Goal: Task Accomplishment & Management: Manage account settings

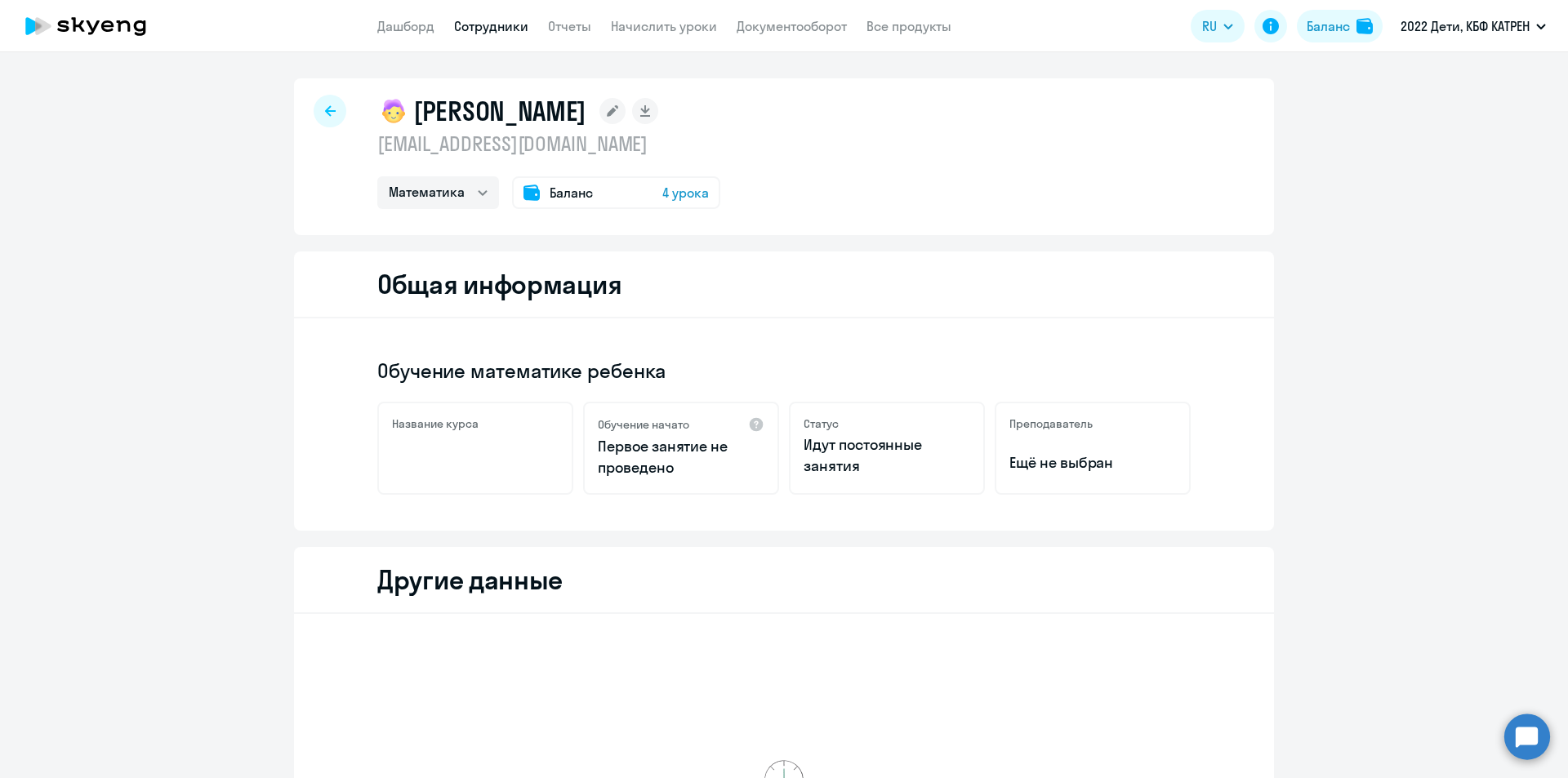
select select "math"
click at [475, 27] on link "Сотрудники" at bounding box center [491, 25] width 74 height 16
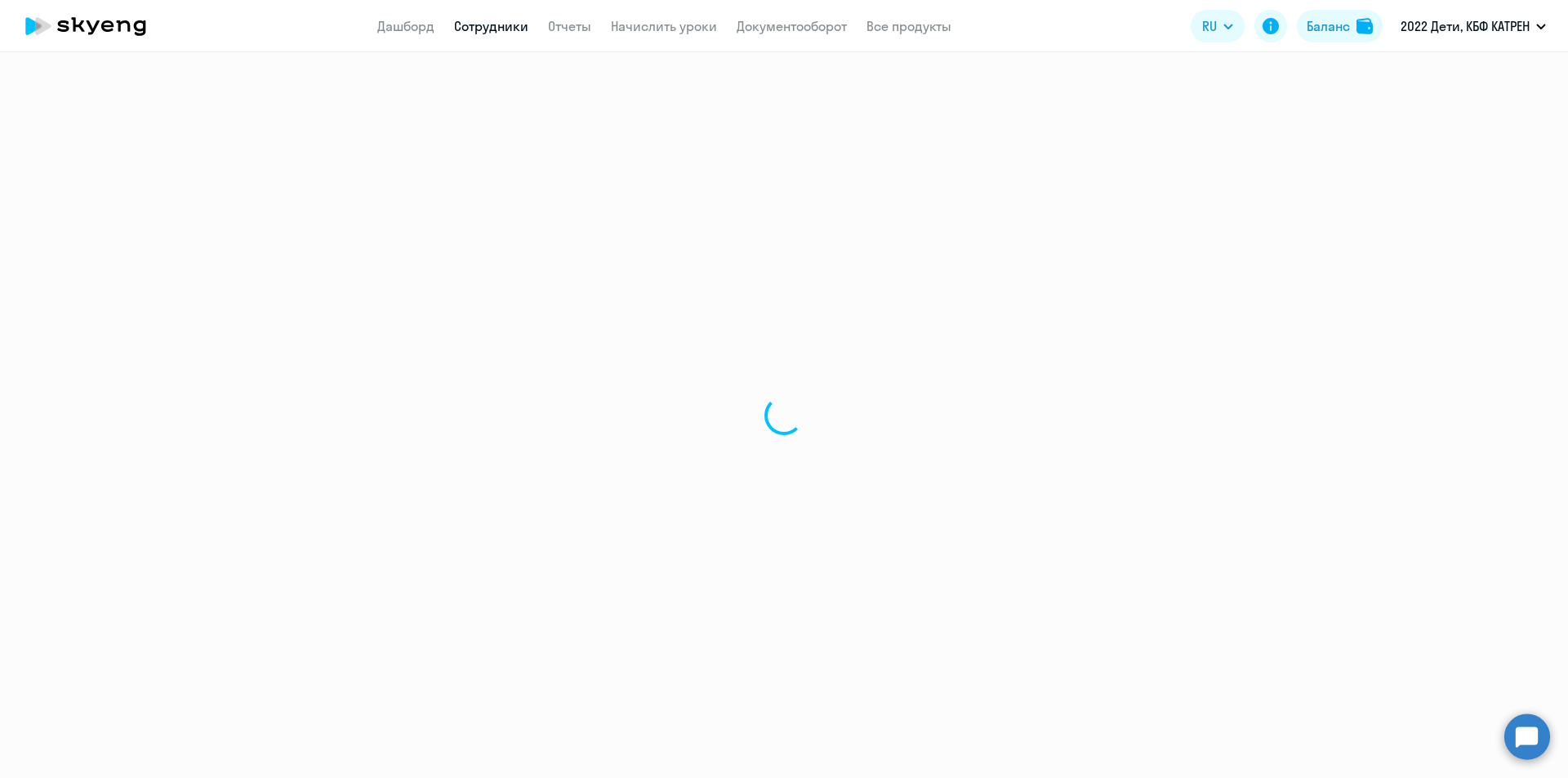
select select "30"
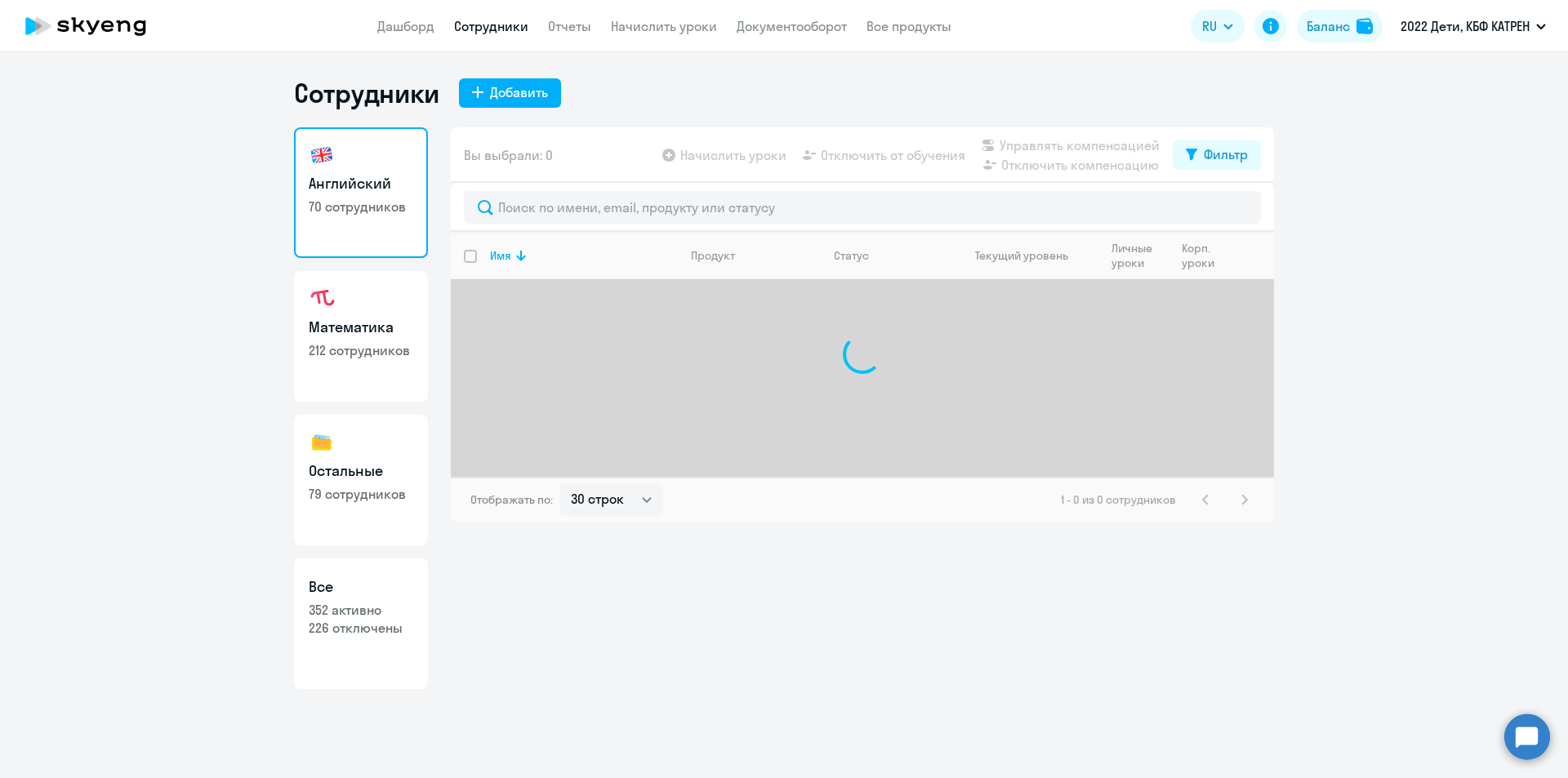
click at [375, 635] on p "226 отключены" at bounding box center [362, 627] width 105 height 18
select select "30"
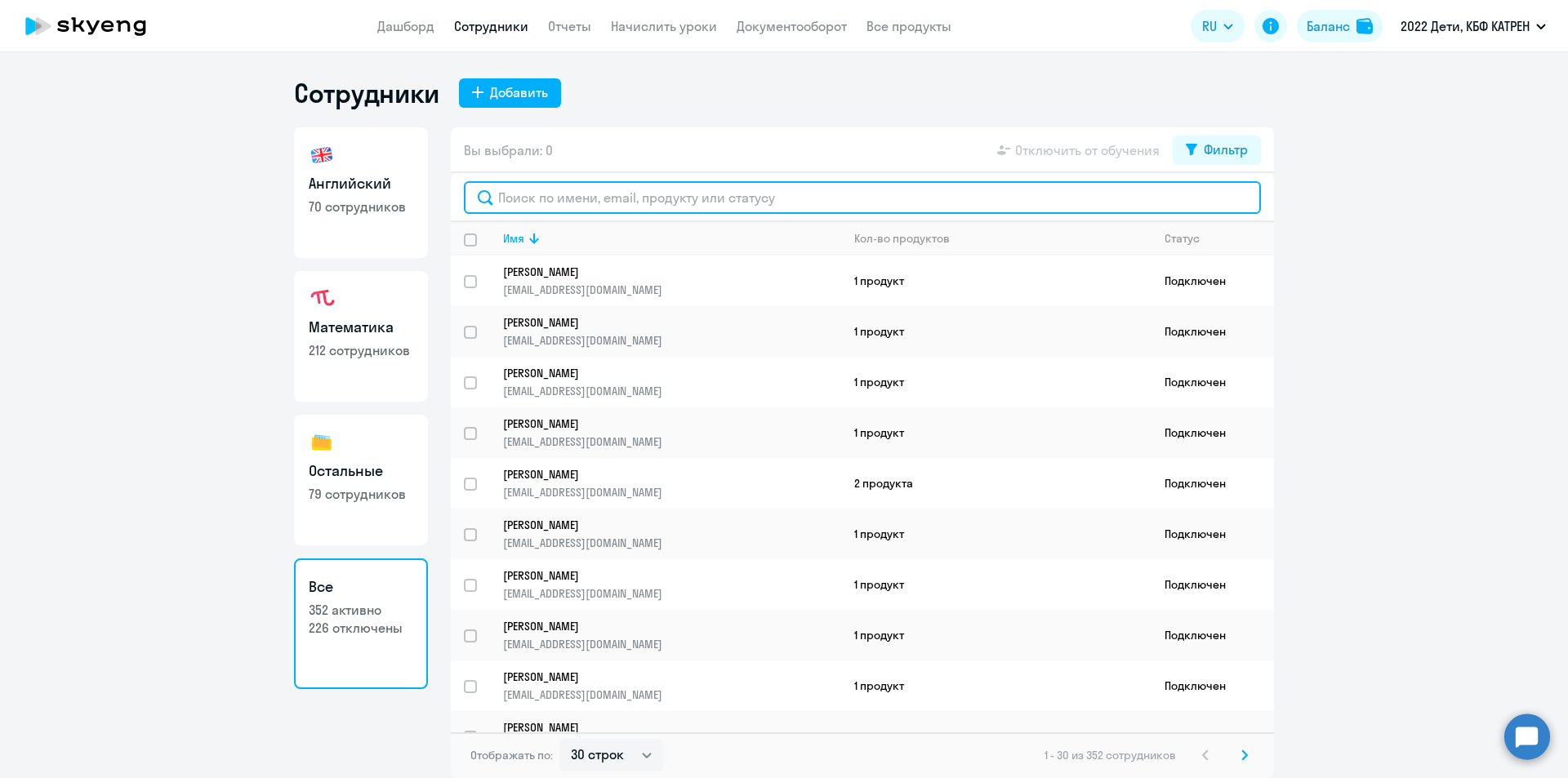
click at [614, 194] on input "text" at bounding box center [862, 198] width 797 height 33
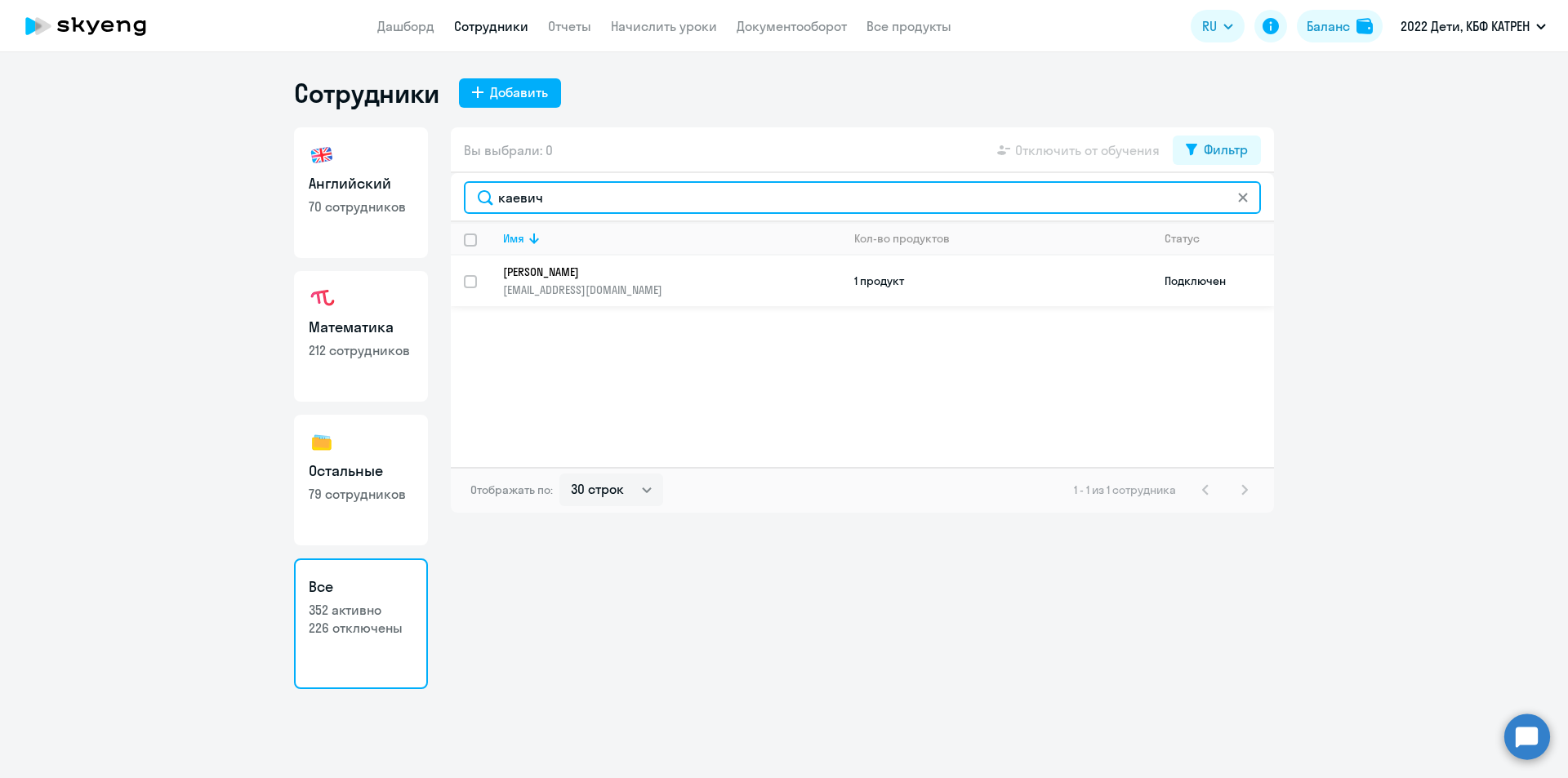
type input "каевич"
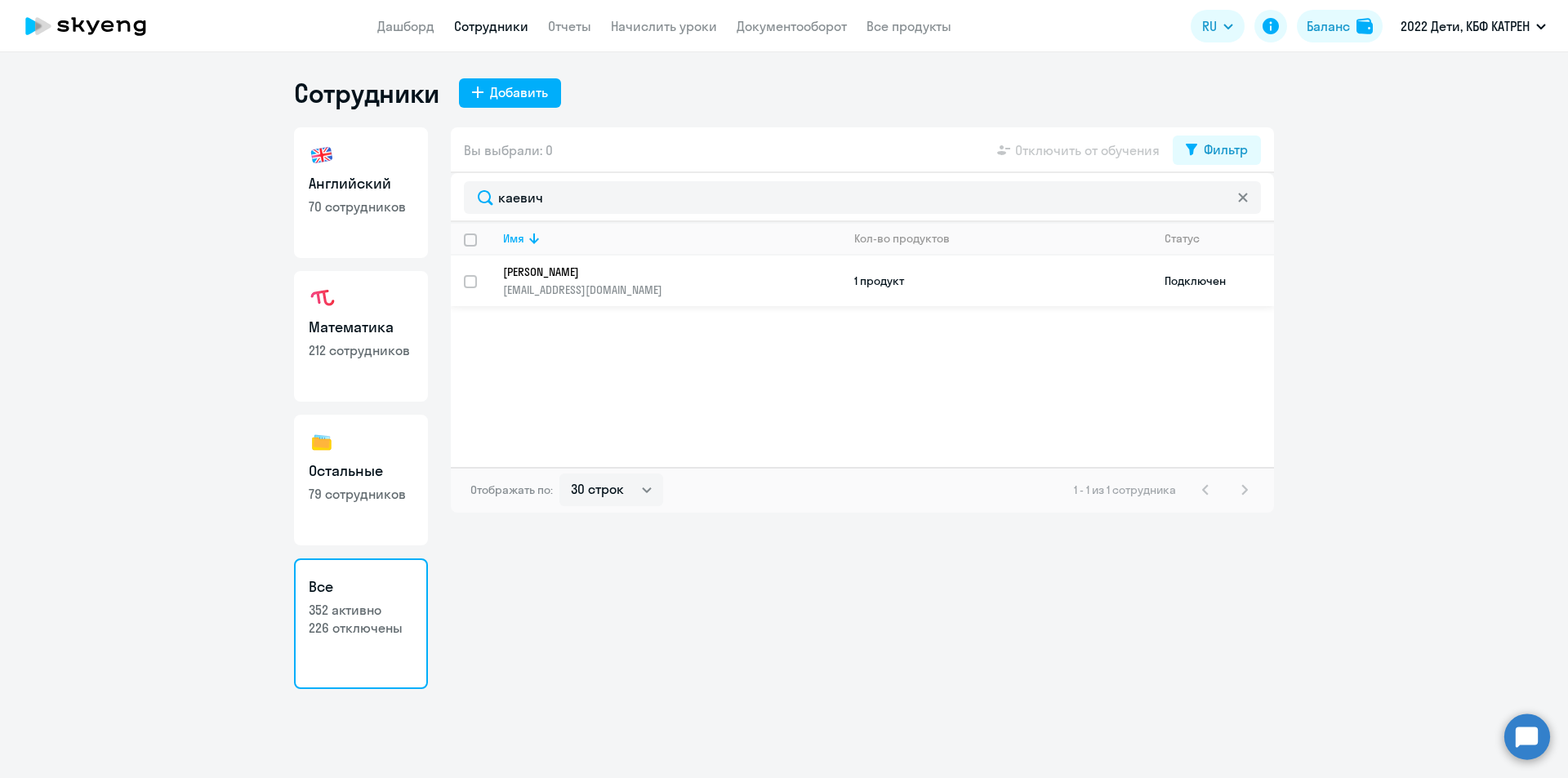
click at [568, 280] on link "[PERSON_NAME] [PERSON_NAME][EMAIL_ADDRESS][DOMAIN_NAME]" at bounding box center [672, 280] width 337 height 33
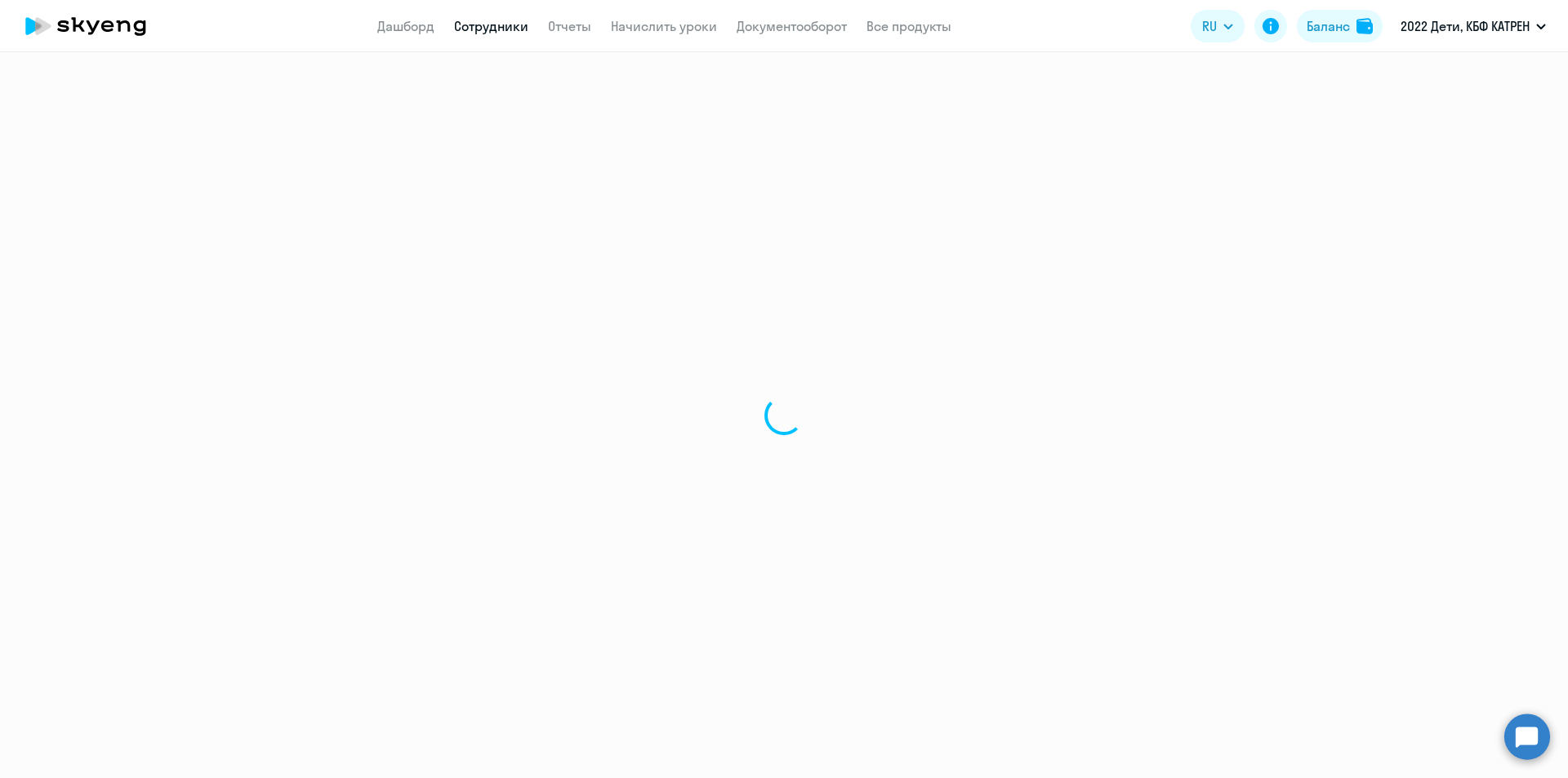
select select "others"
select select "30"
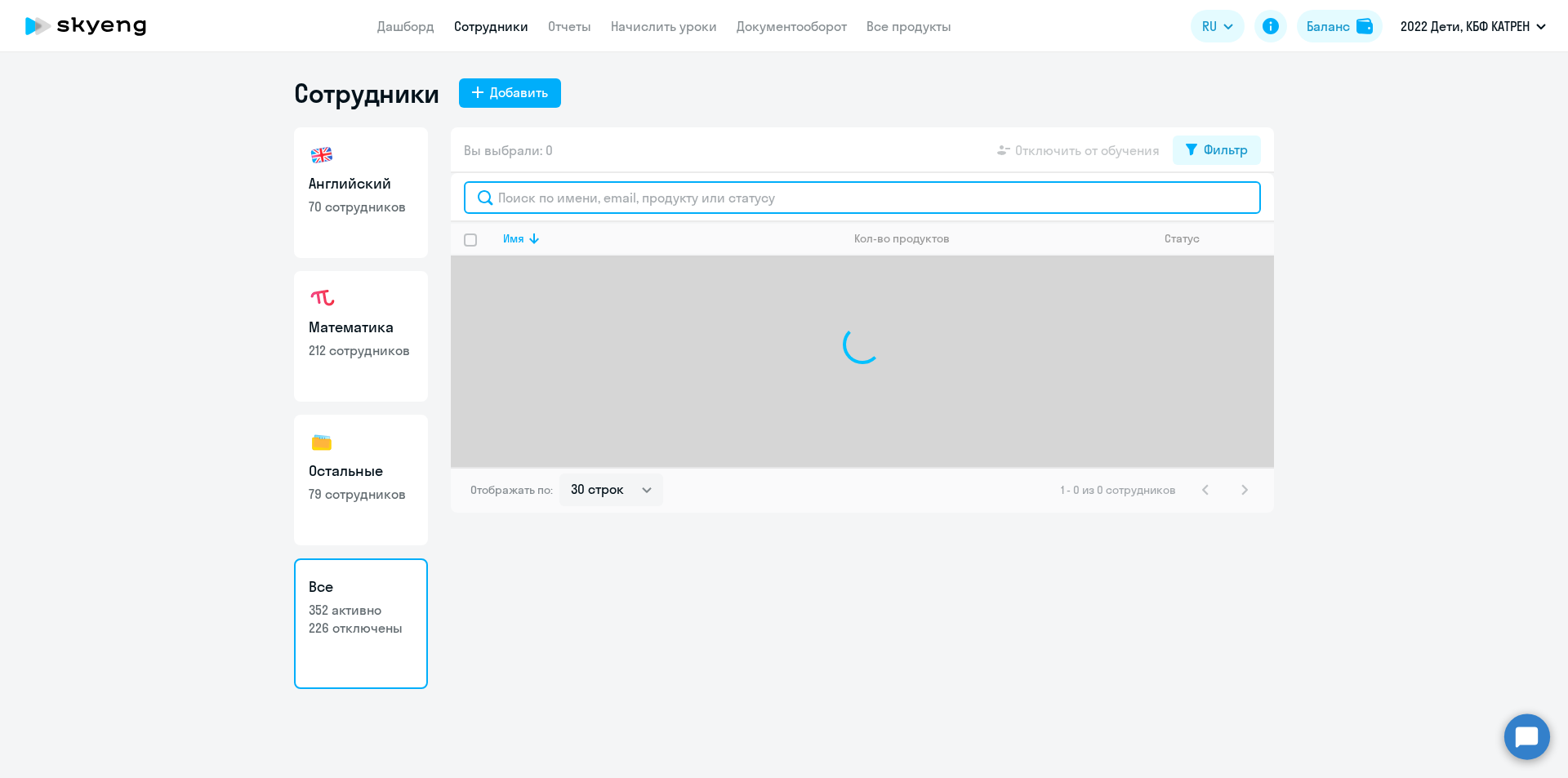
click at [673, 195] on input "text" at bounding box center [862, 198] width 797 height 33
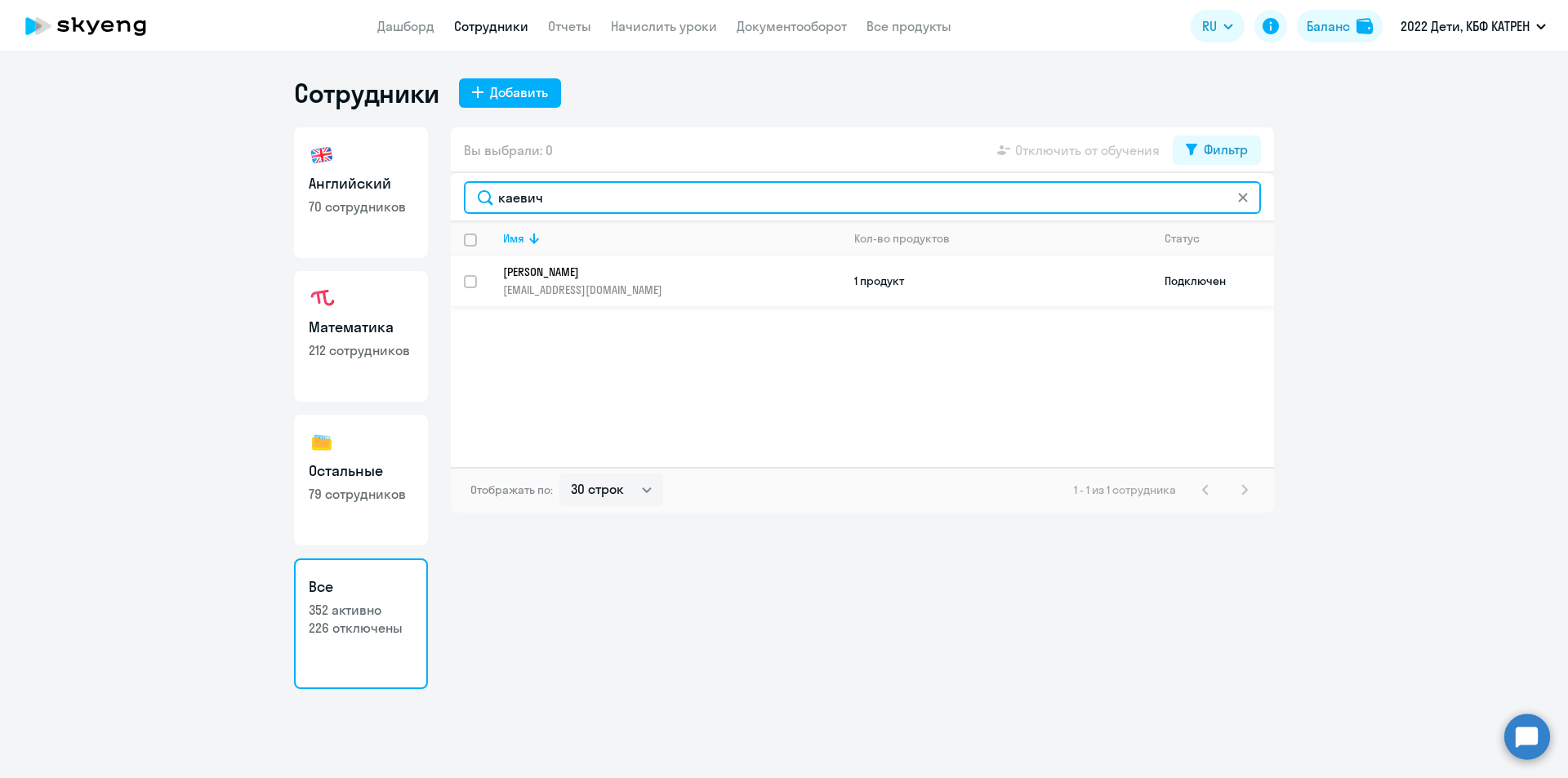
type input "каевич"
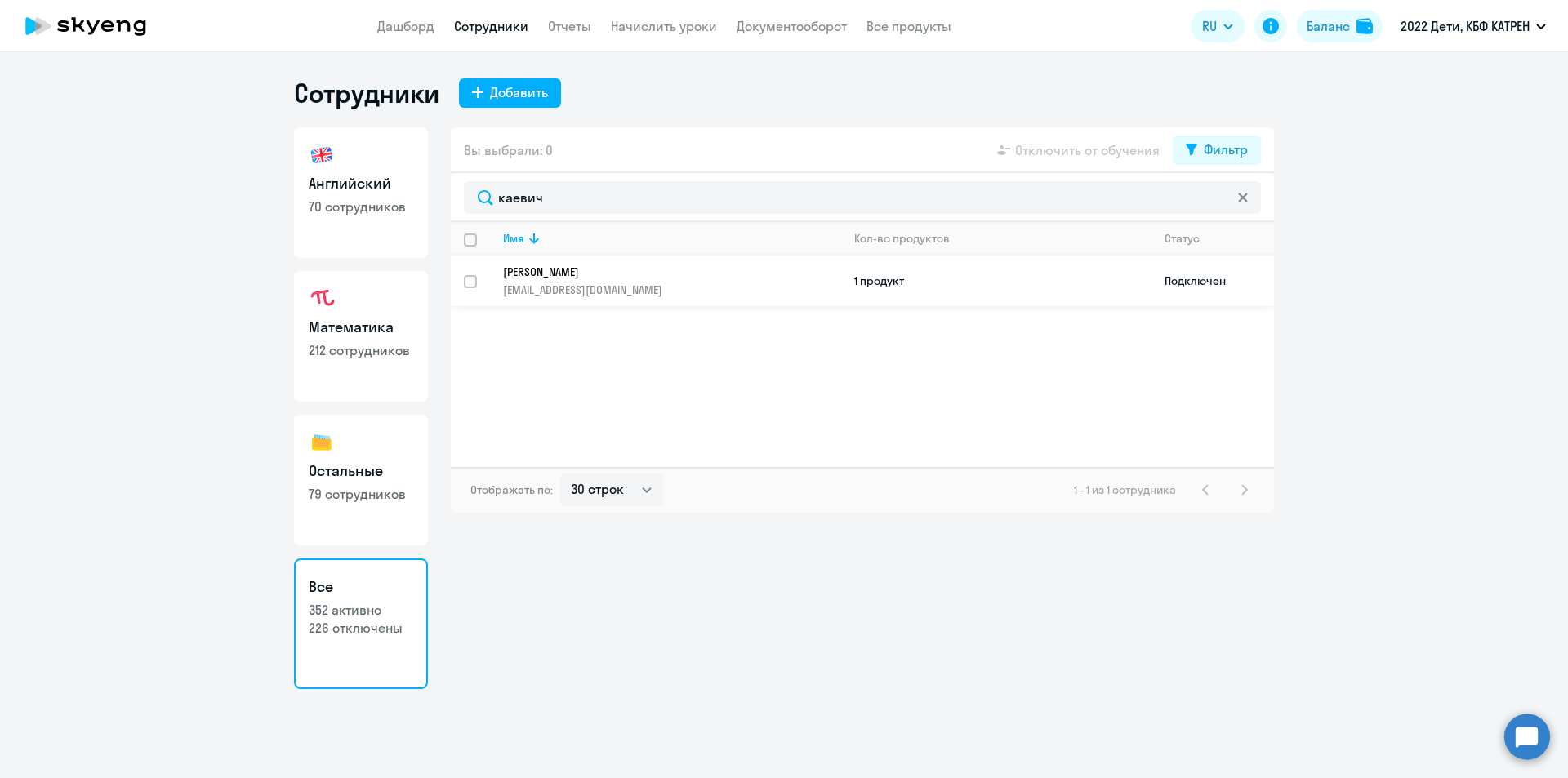
click at [1203, 277] on td "Подключен" at bounding box center [1212, 281] width 123 height 51
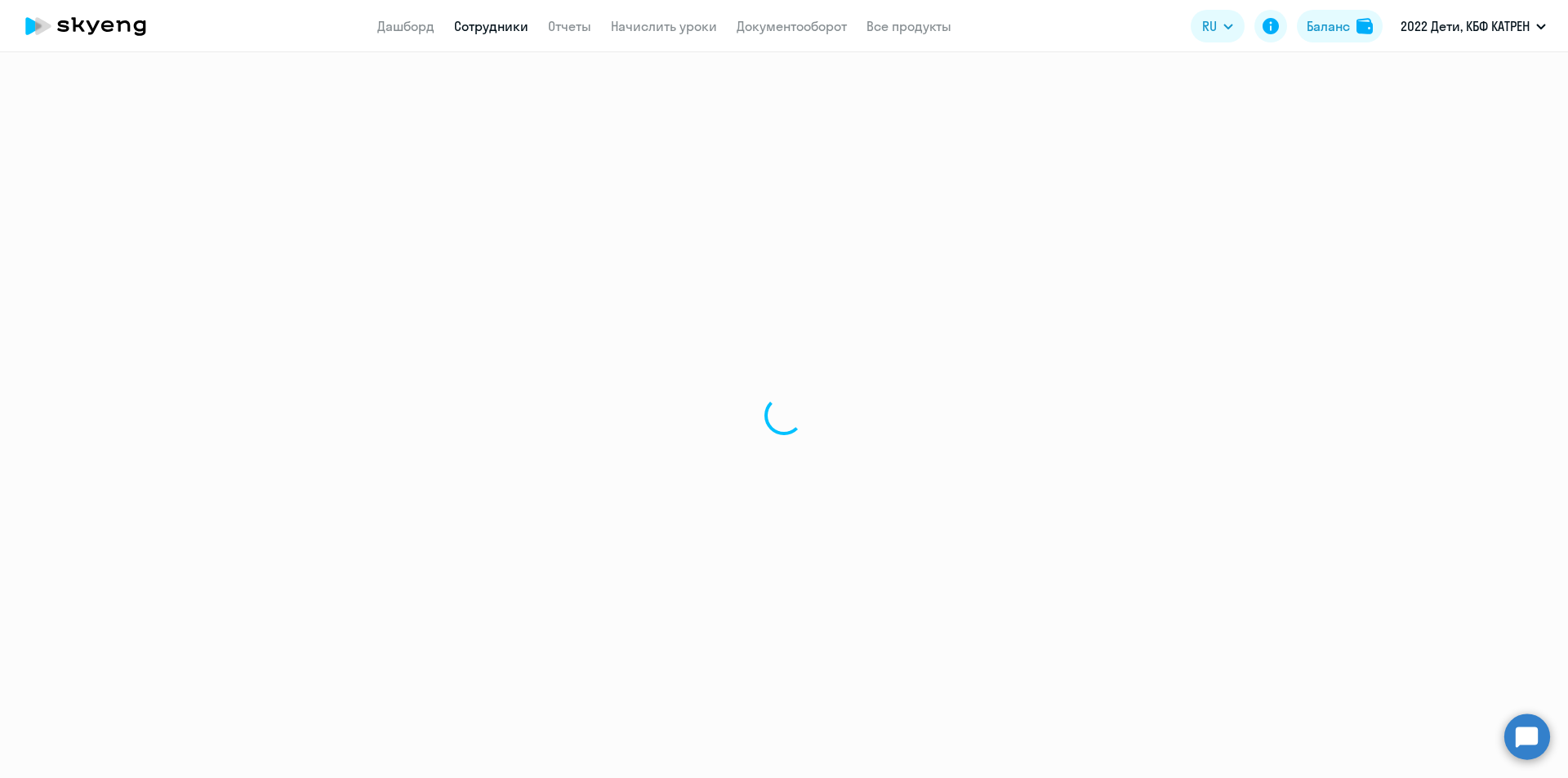
select select "others"
select select "30"
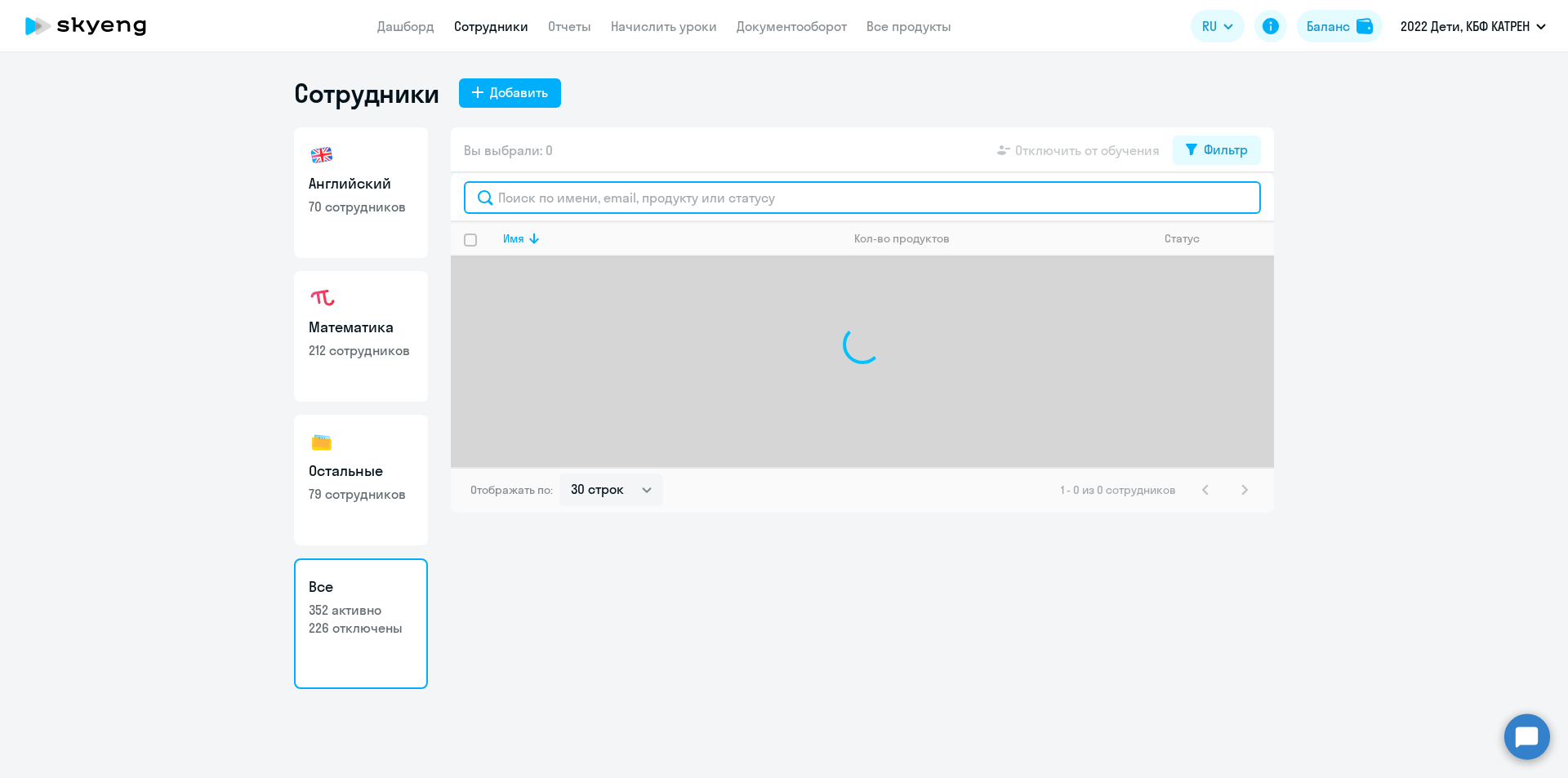
click at [711, 194] on input "text" at bounding box center [862, 198] width 797 height 33
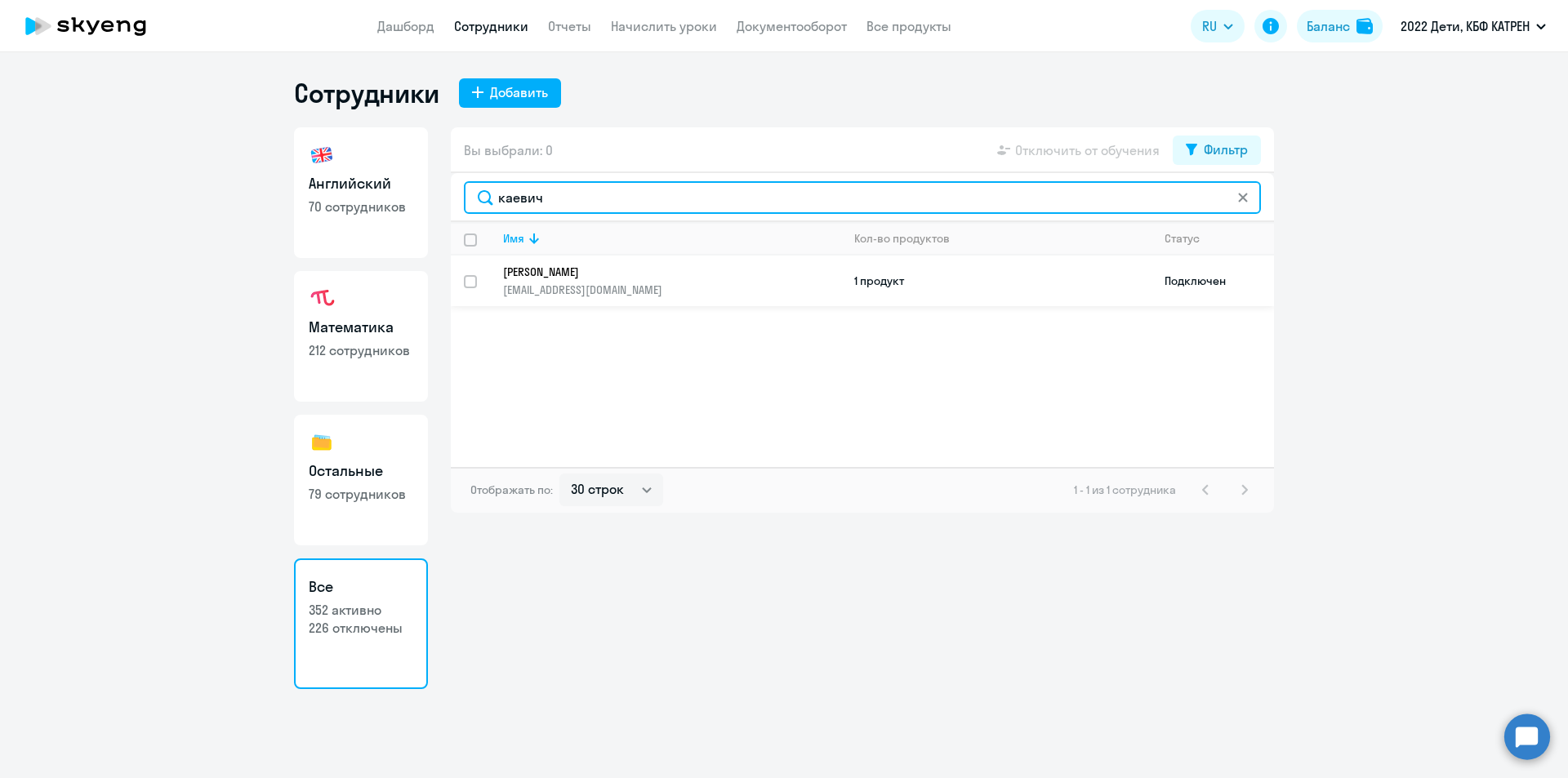
type input "каевич"
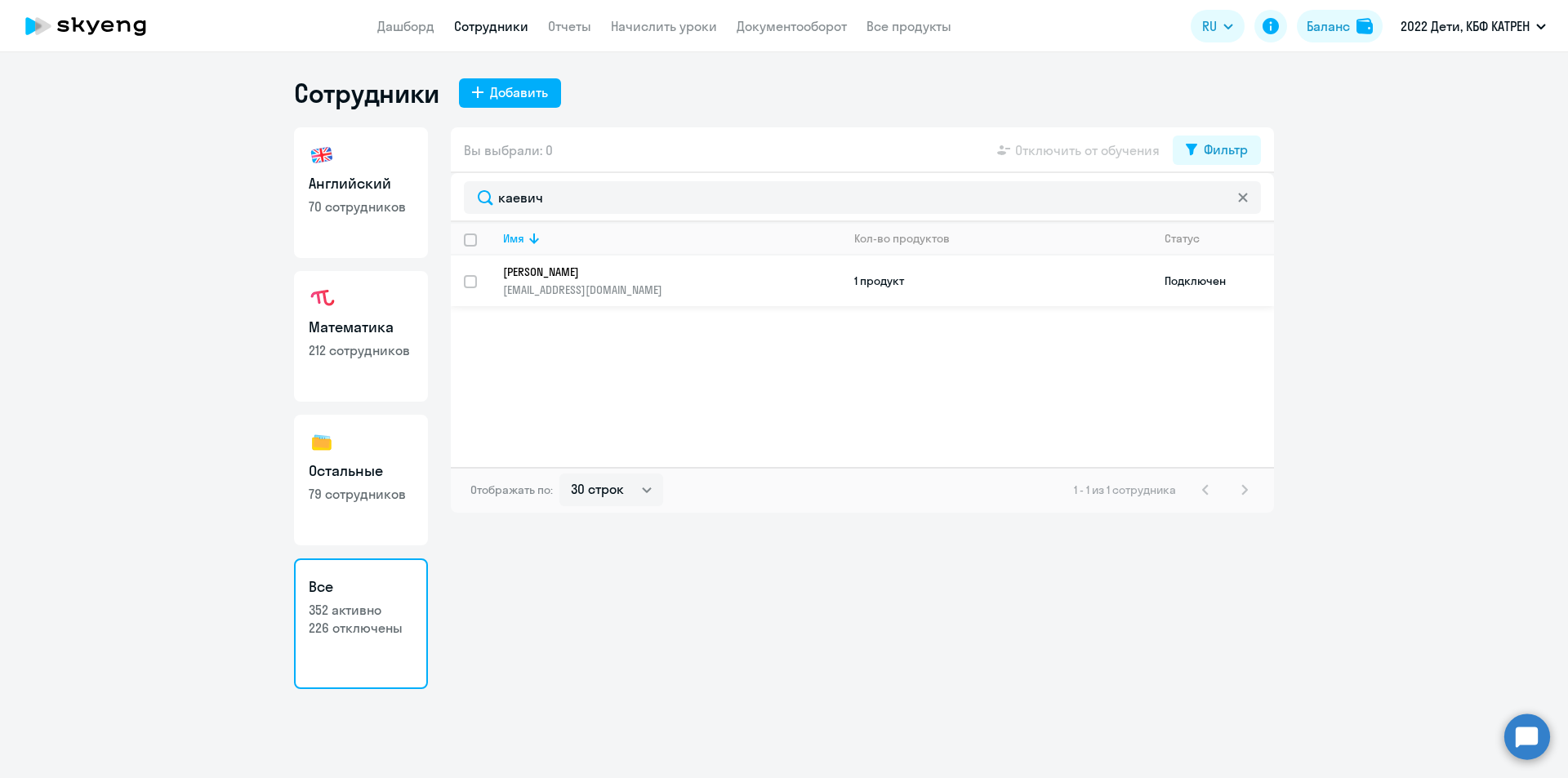
click at [629, 285] on p "[EMAIL_ADDRESS][DOMAIN_NAME]" at bounding box center [672, 290] width 337 height 15
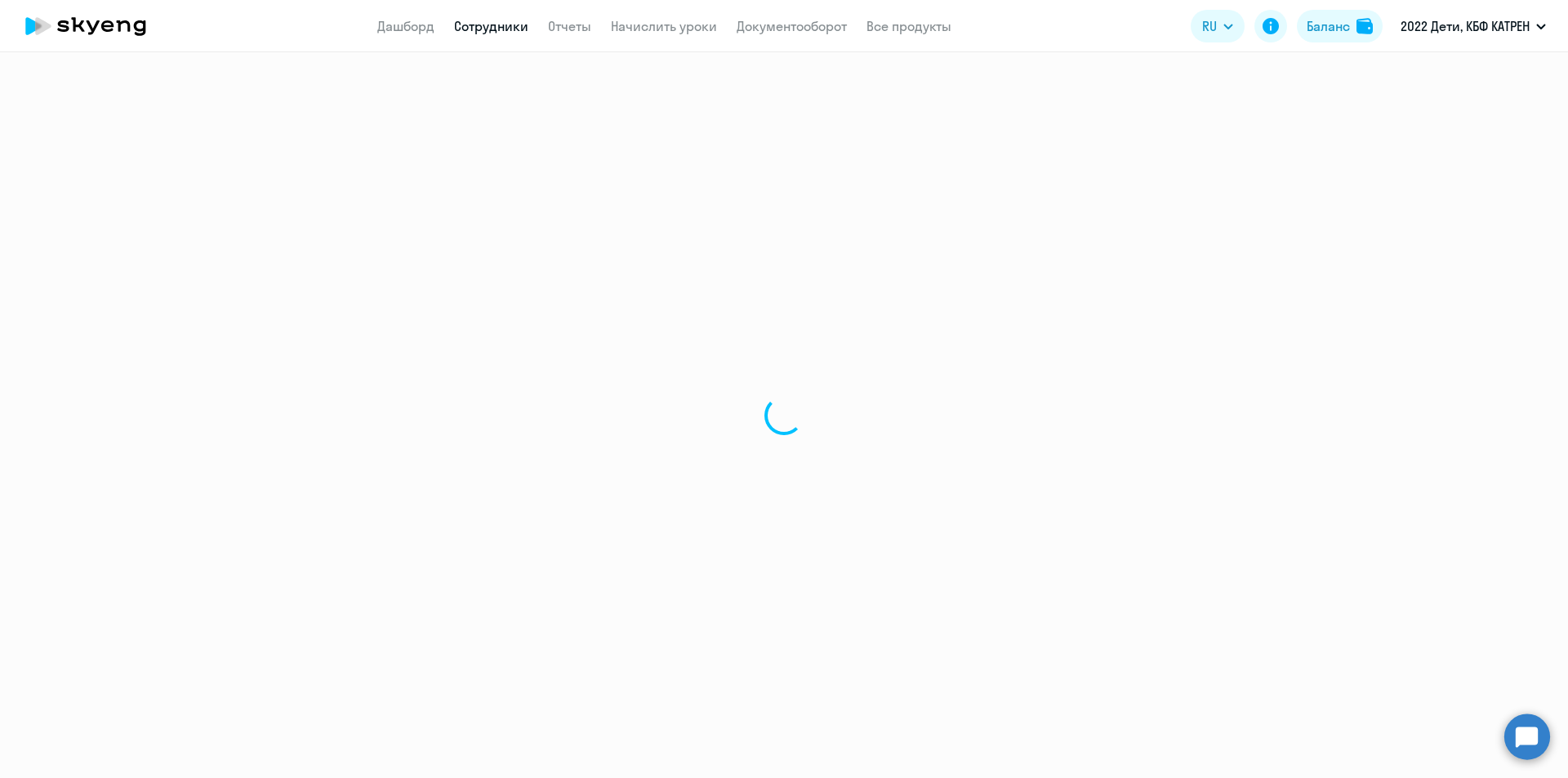
select select "others"
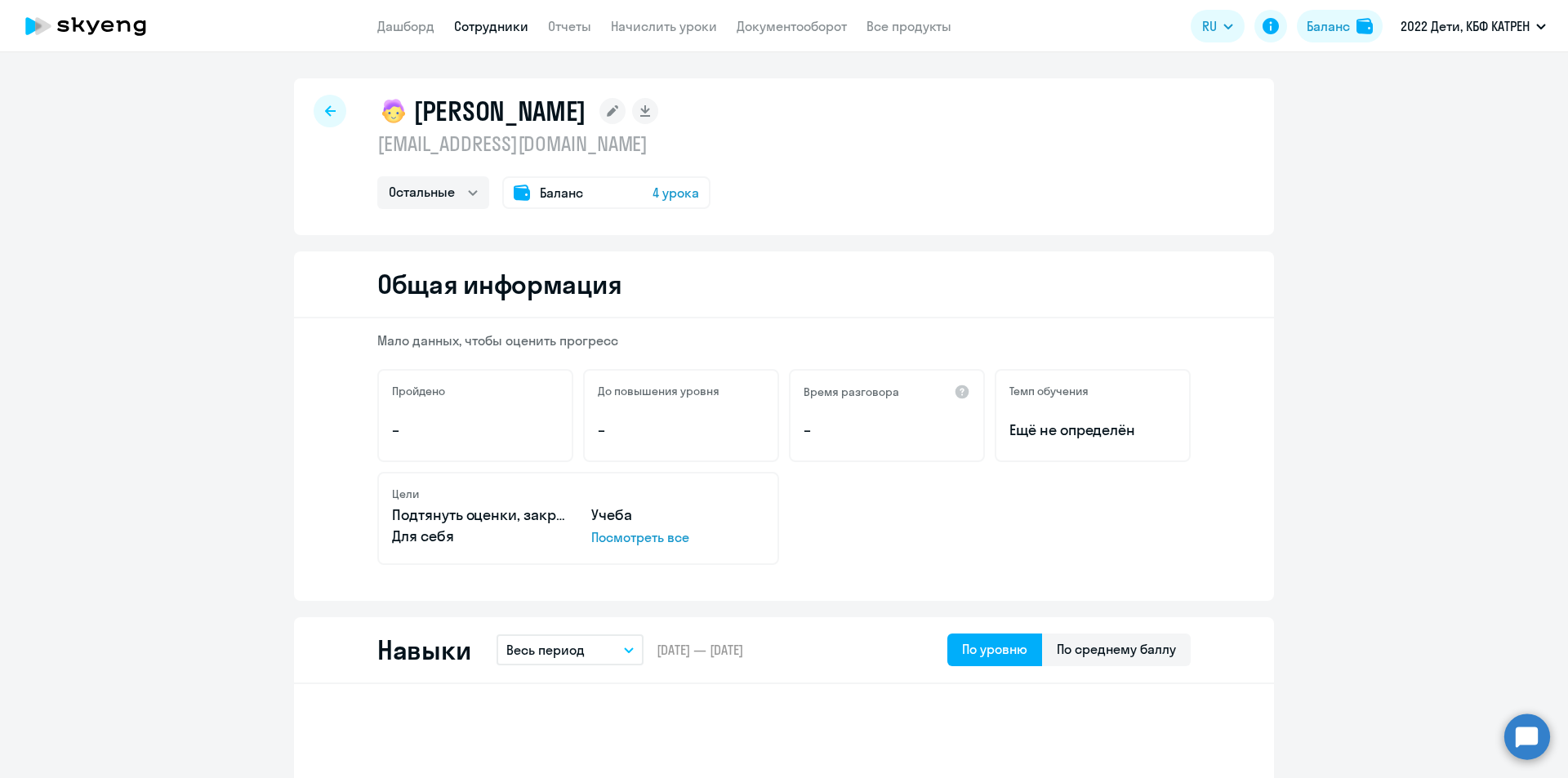
select select "30"
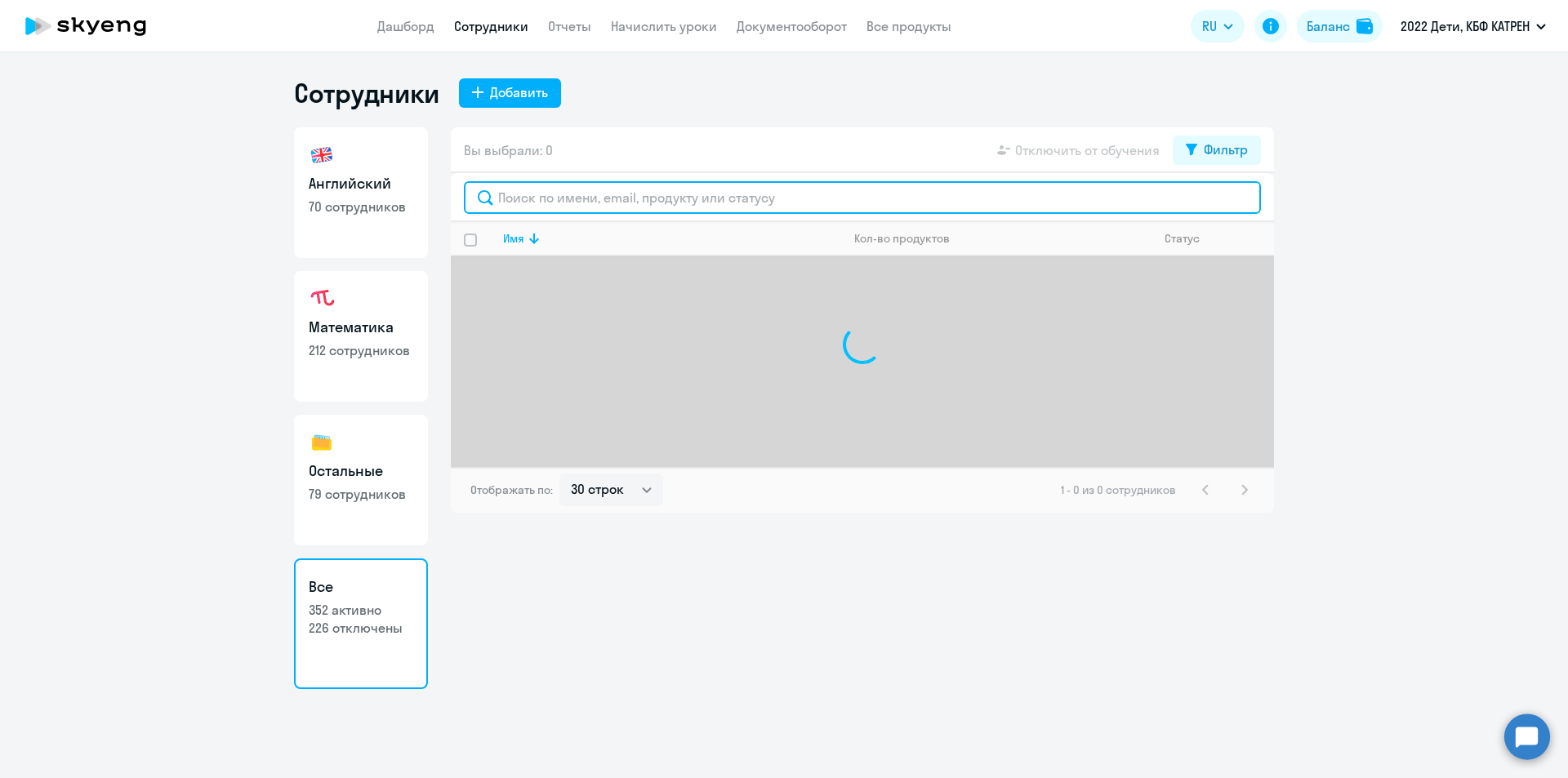
click at [605, 198] on input "text" at bounding box center [862, 198] width 797 height 33
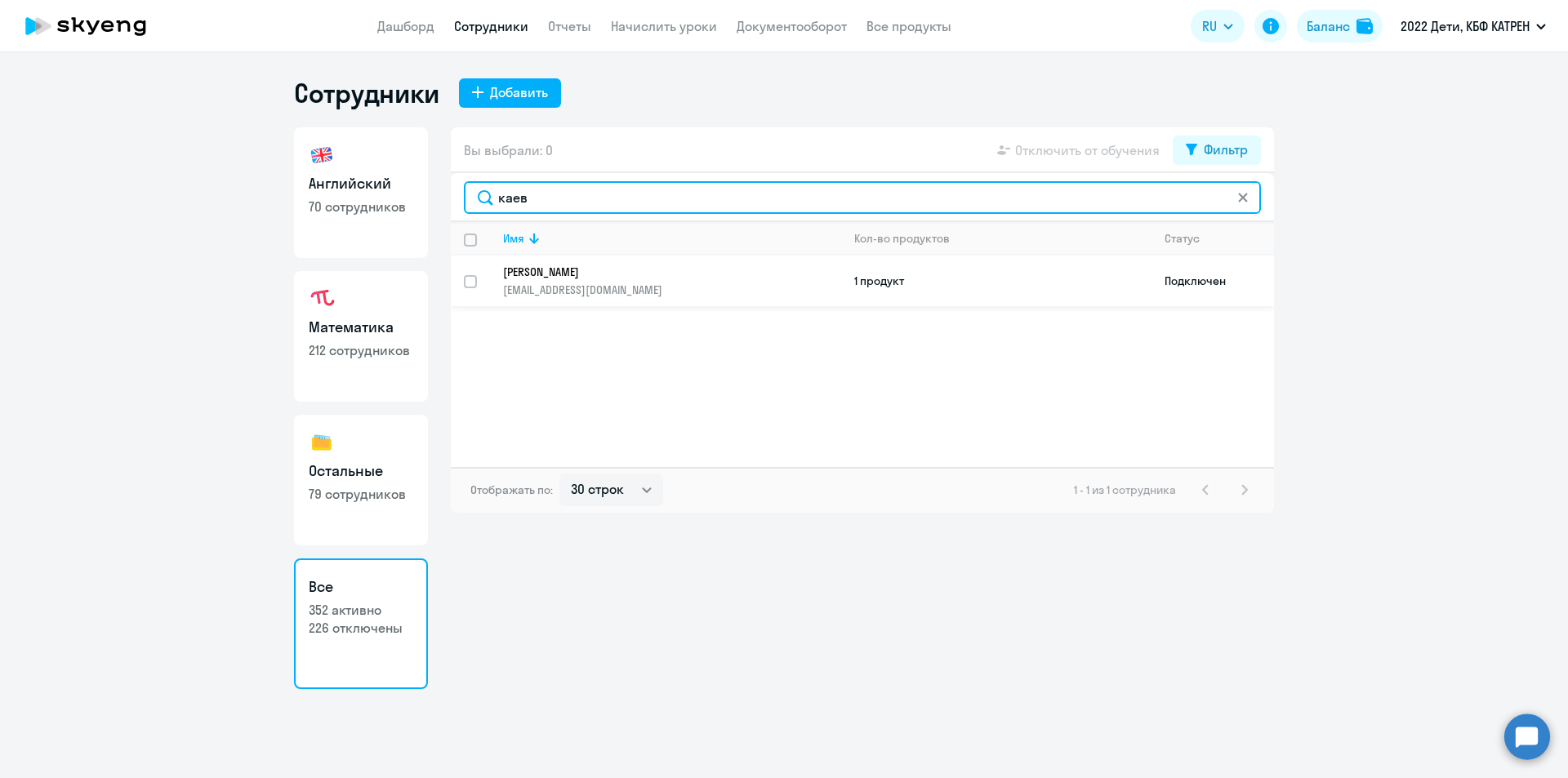
type input "каев"
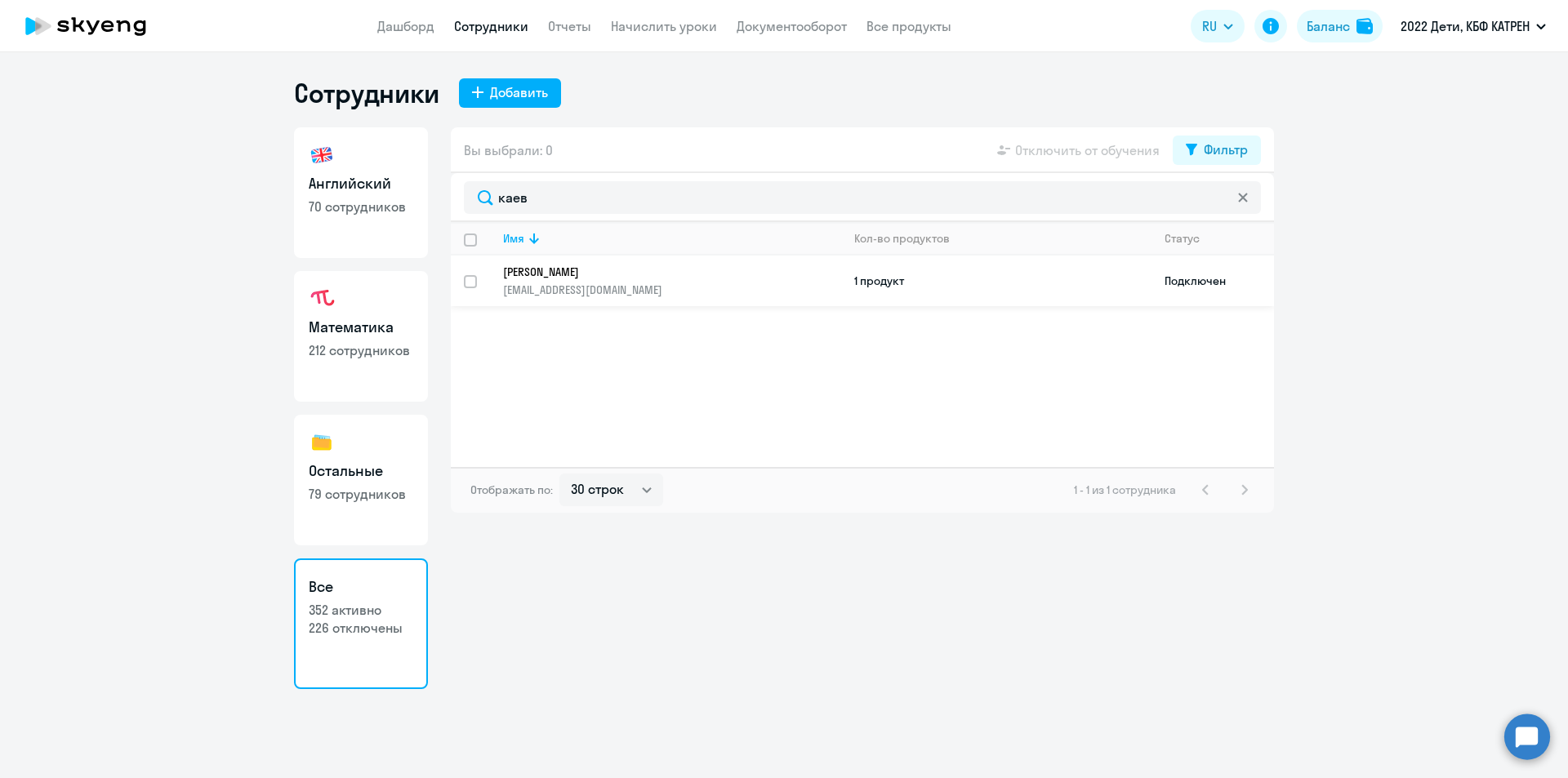
click at [469, 285] on input "select row 24267292" at bounding box center [480, 291] width 33 height 33
checkbox input "true"
click at [1092, 150] on span "Отключить от обучения" at bounding box center [1087, 150] width 144 height 20
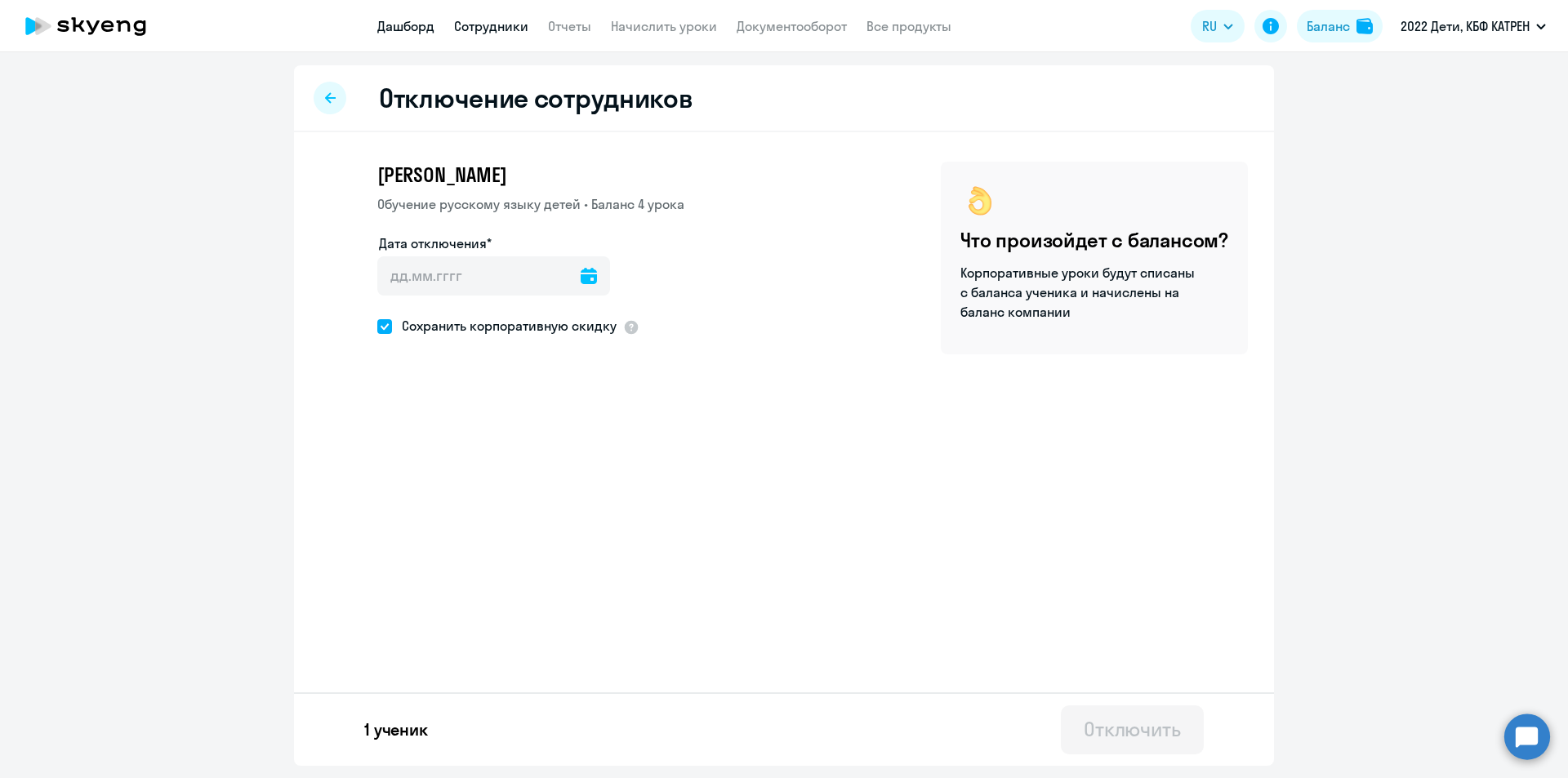
click at [387, 22] on link "Дашборд" at bounding box center [406, 25] width 57 height 16
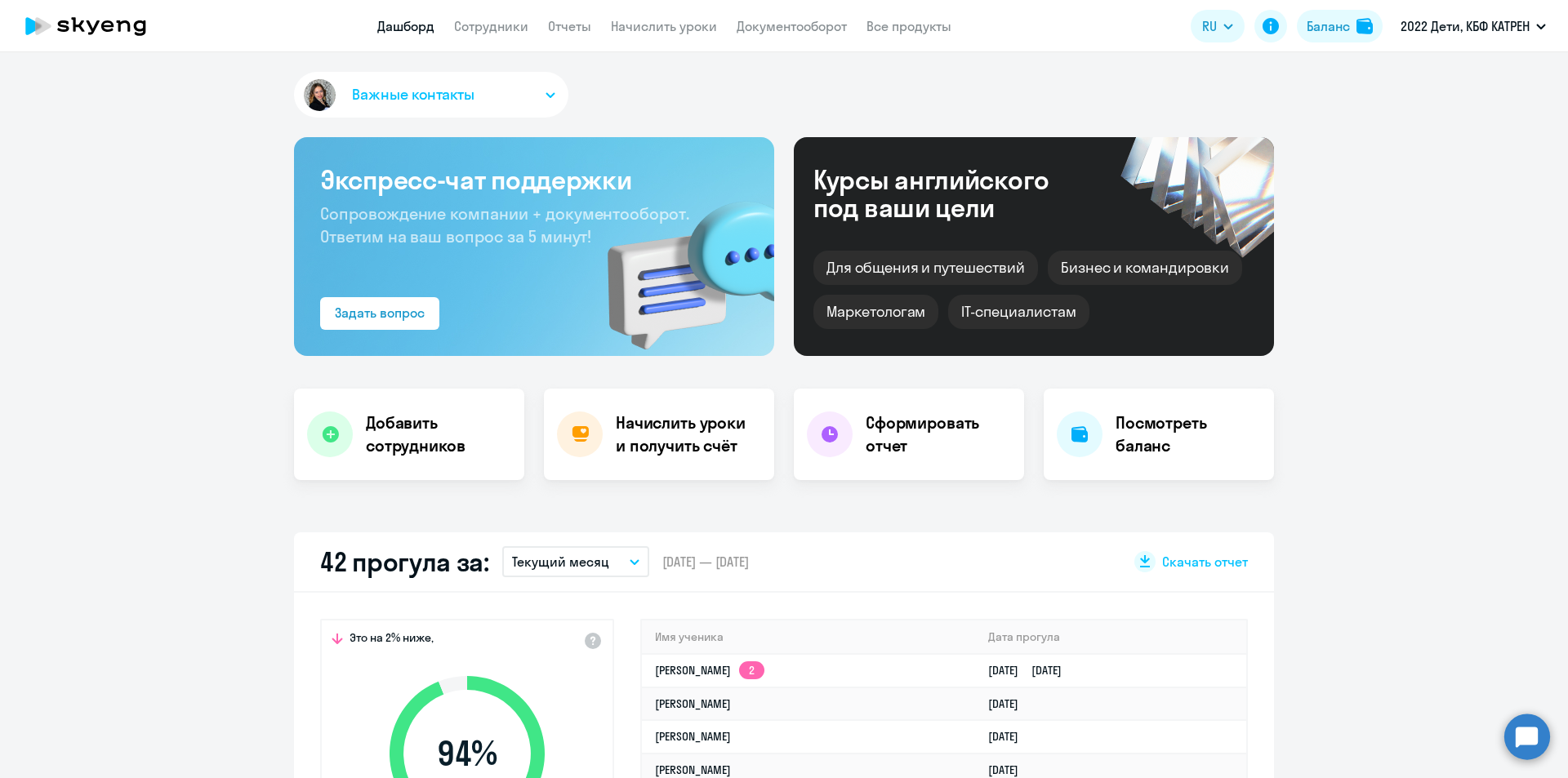
select select "30"
click at [418, 25] on link "Дашборд" at bounding box center [406, 25] width 57 height 16
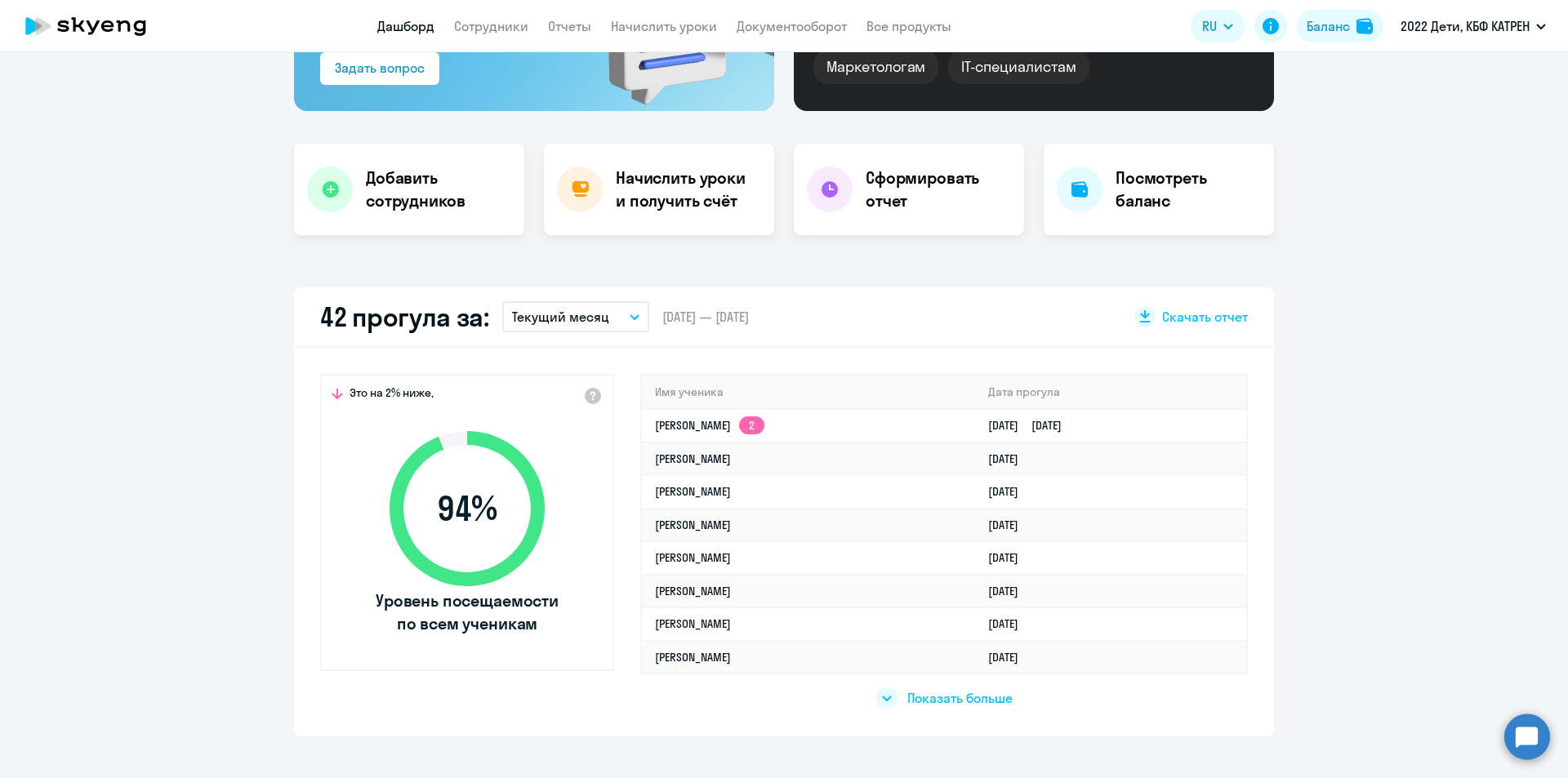
scroll to position [327, 0]
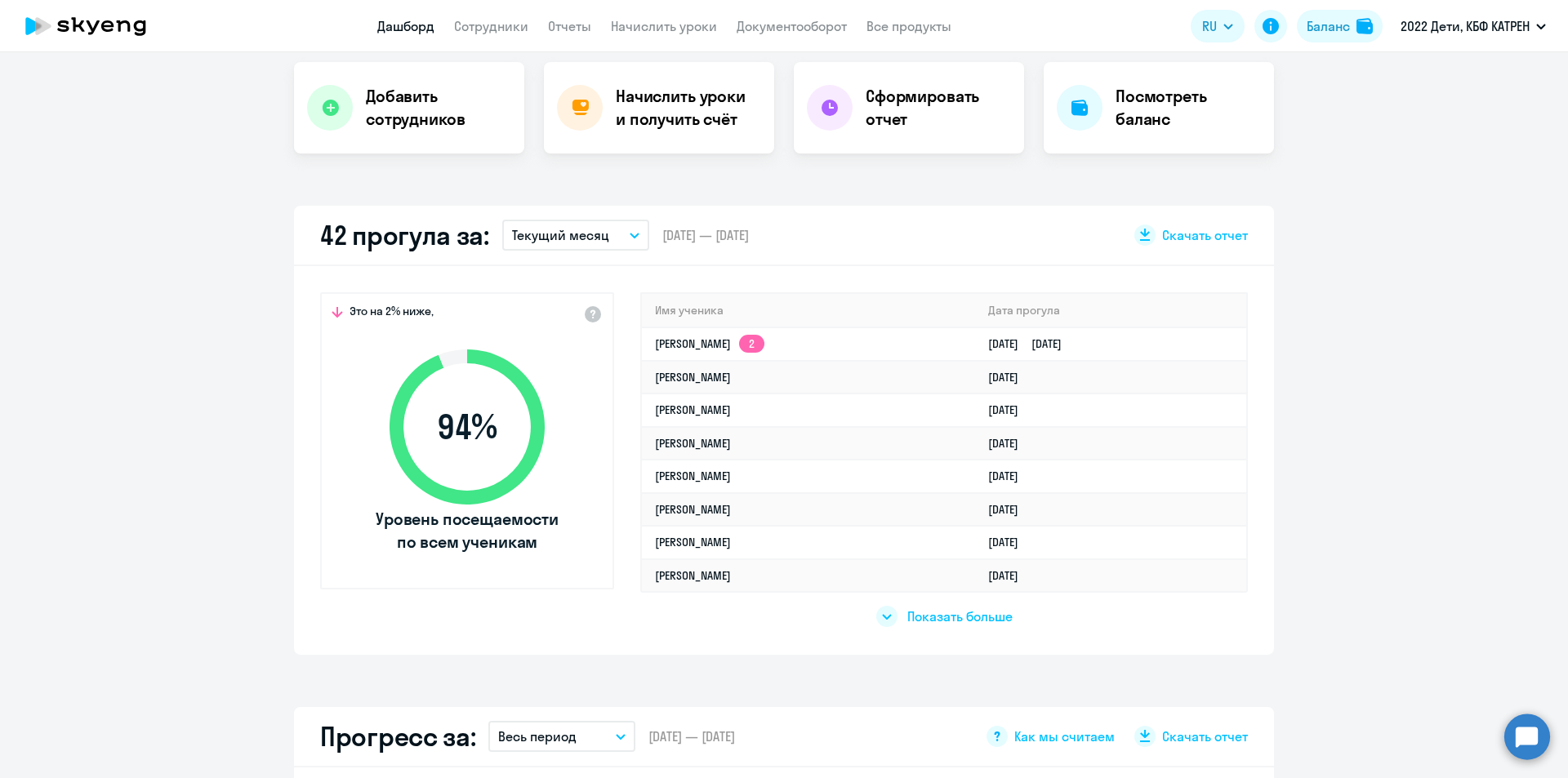
click at [927, 620] on span "Показать больше" at bounding box center [960, 616] width 105 height 18
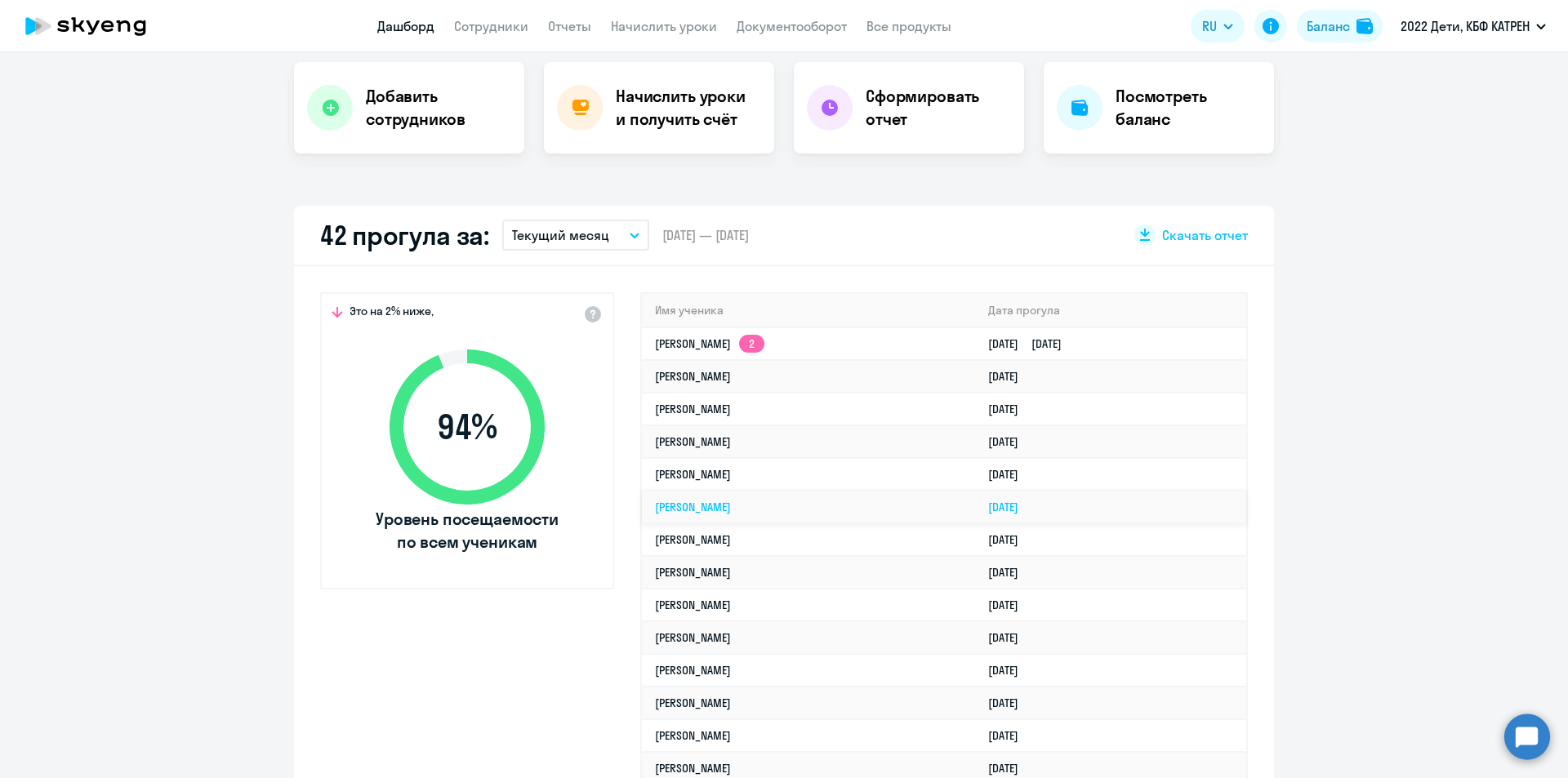
scroll to position [408, 0]
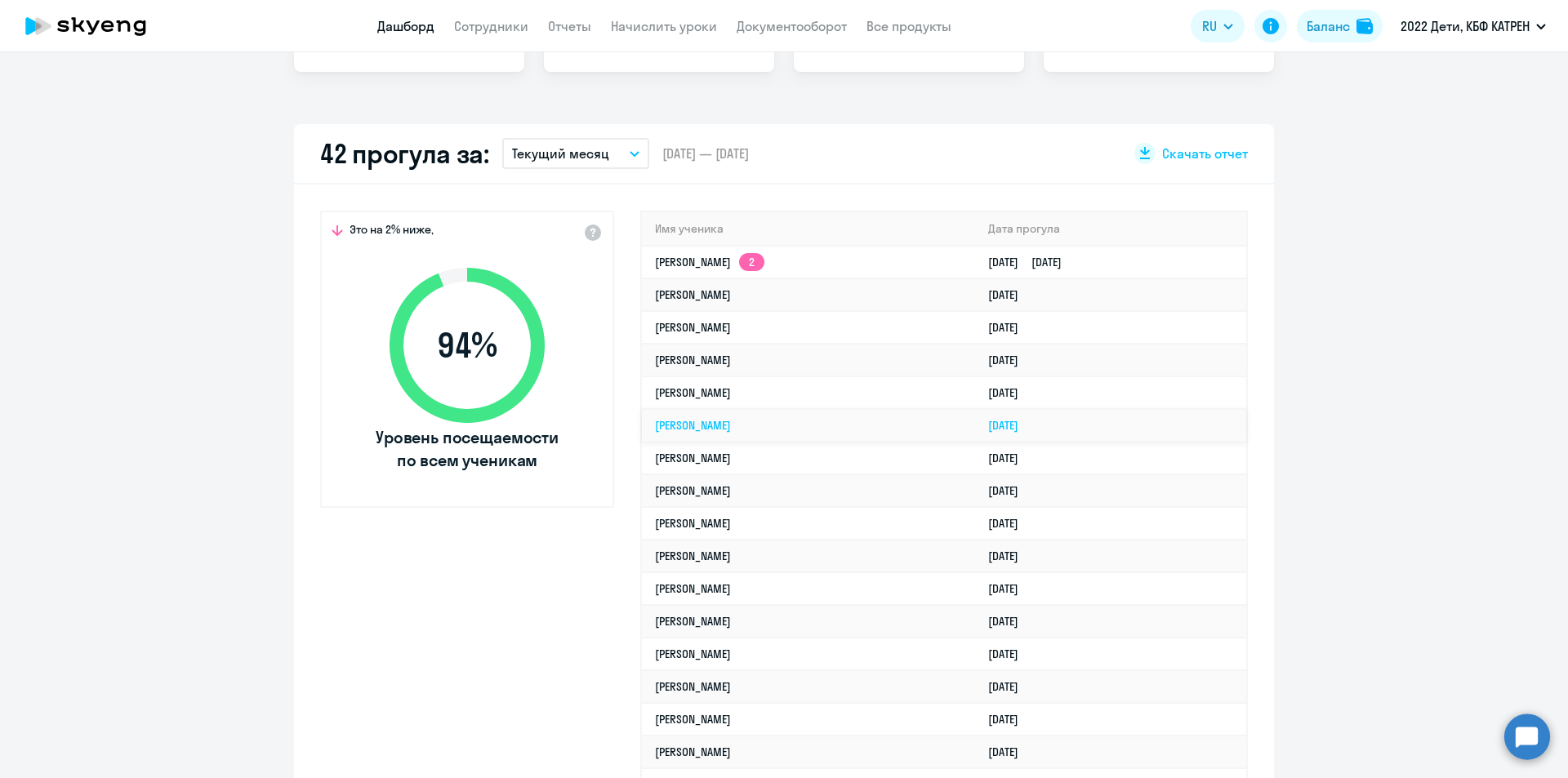
click at [731, 420] on link "[PERSON_NAME]" at bounding box center [692, 425] width 76 height 15
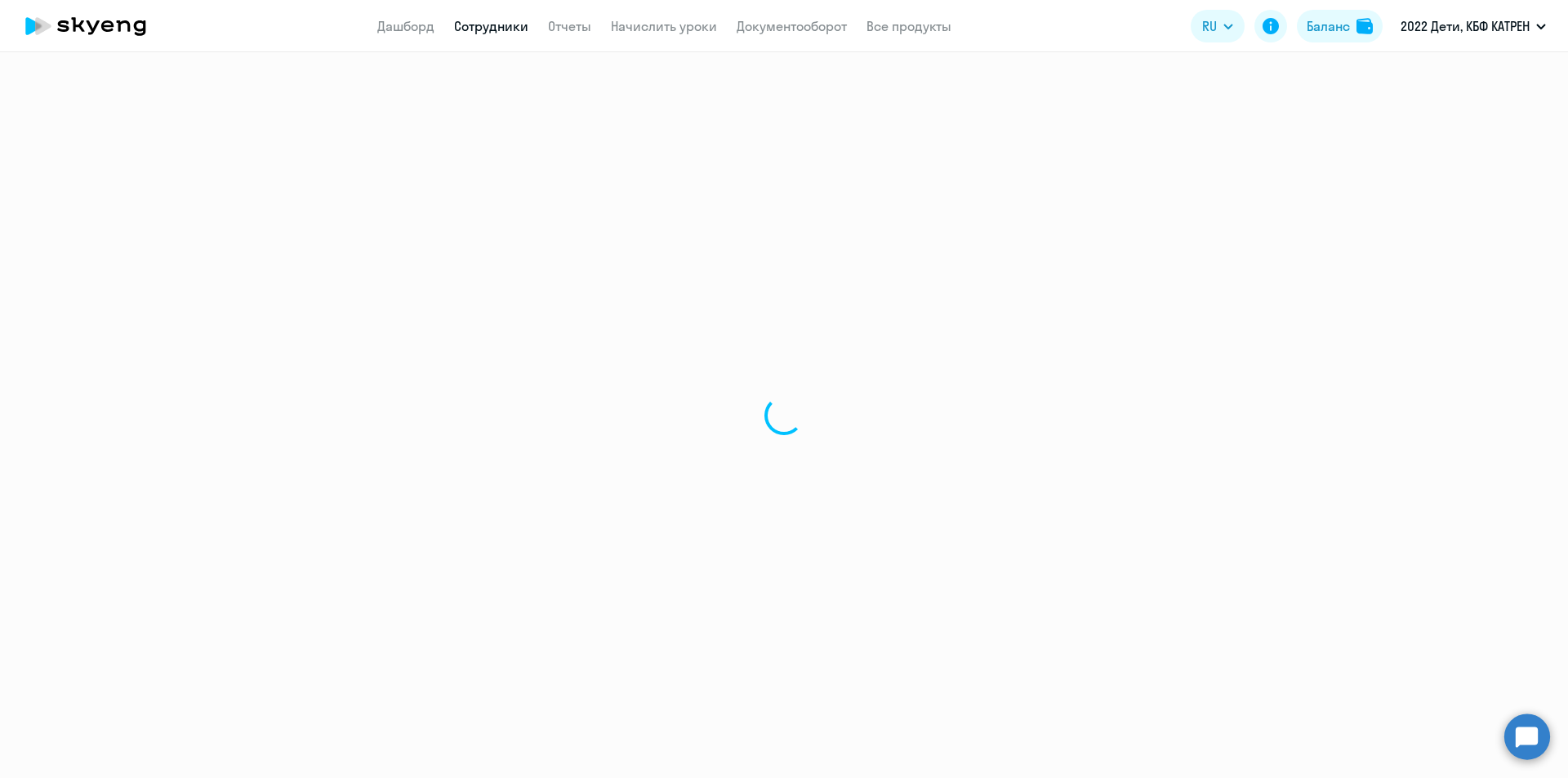
select select "others"
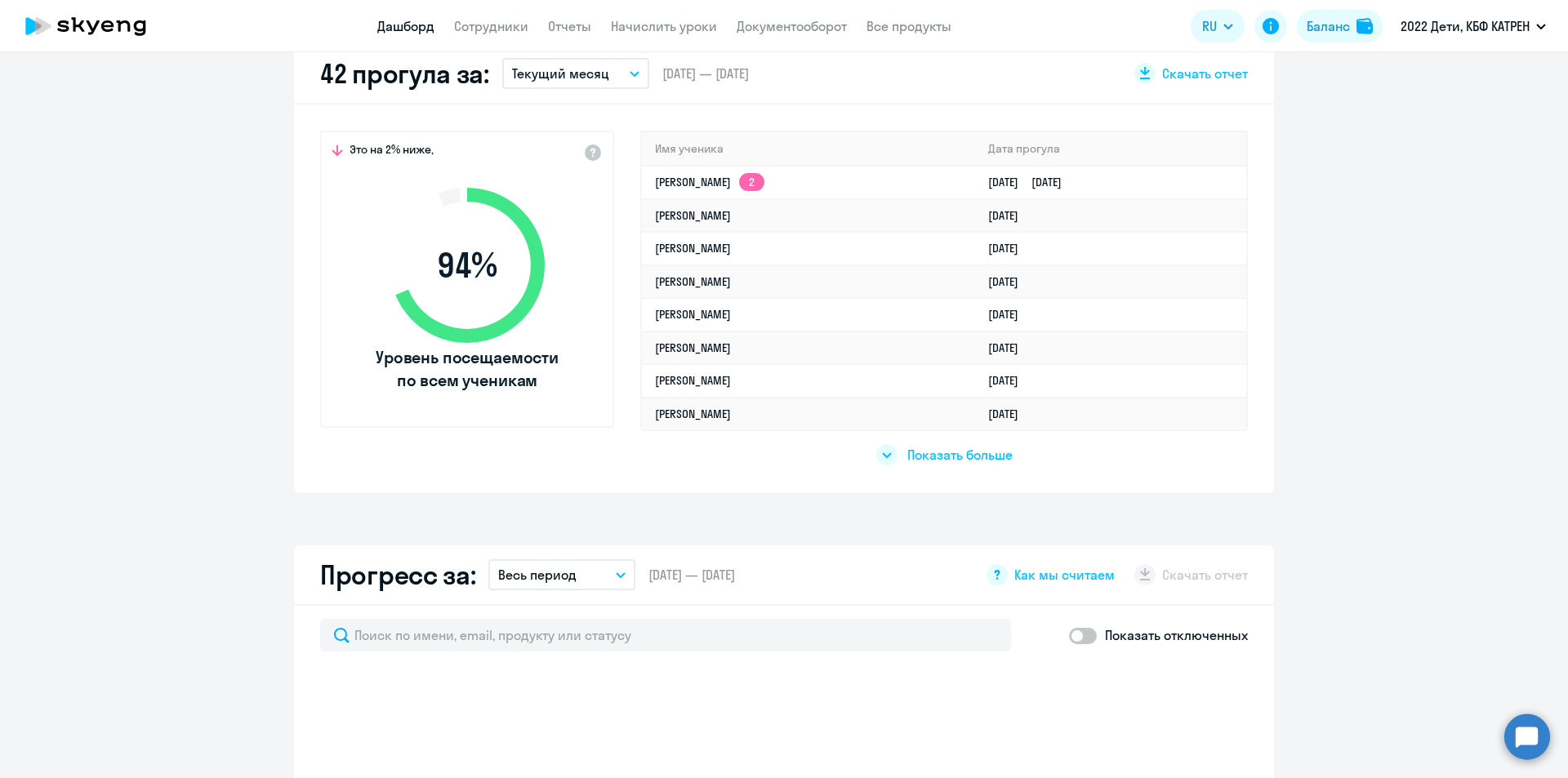
scroll to position [490, 0]
click at [916, 450] on span "Показать больше" at bounding box center [960, 452] width 105 height 18
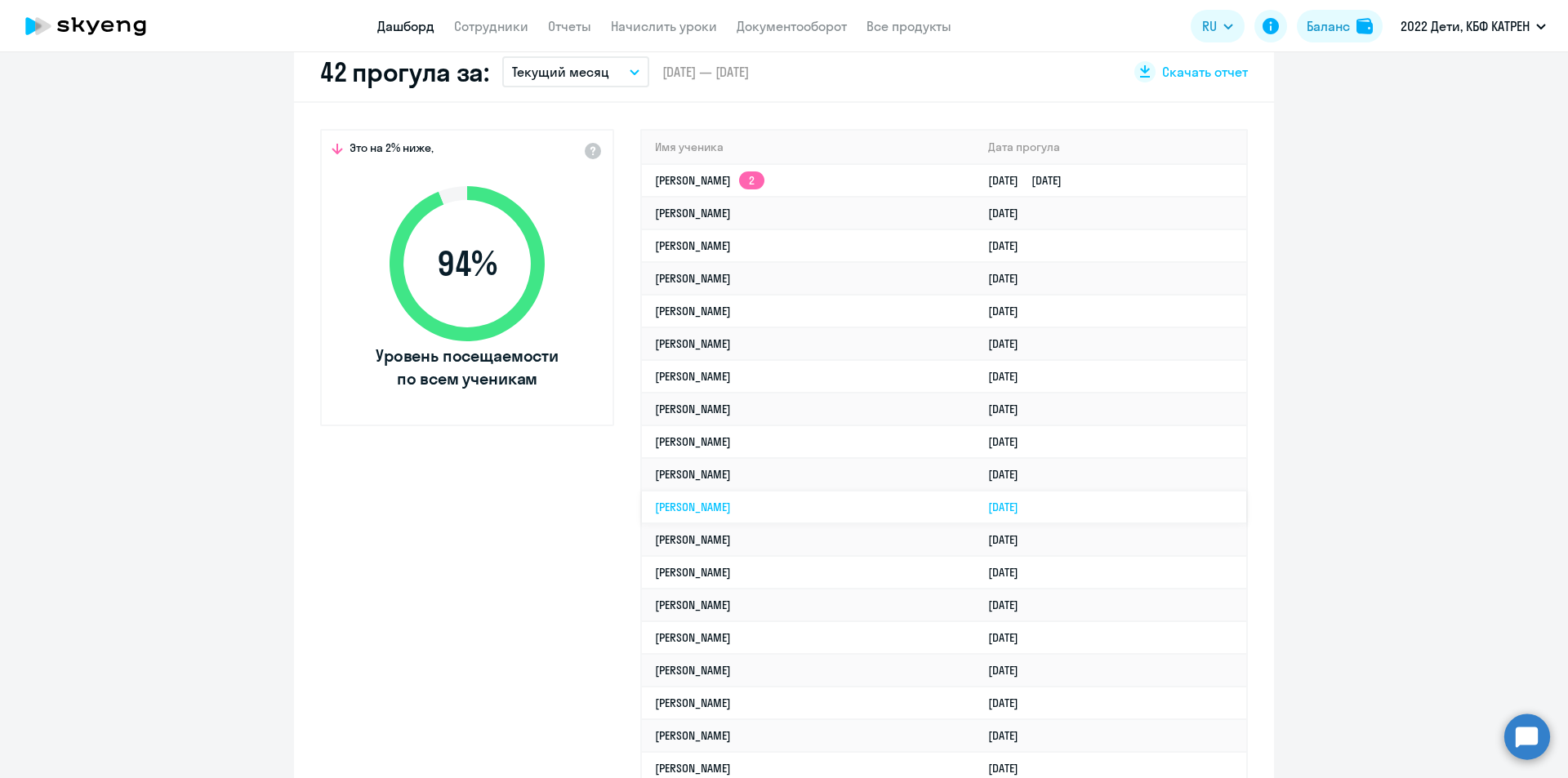
select select "30"
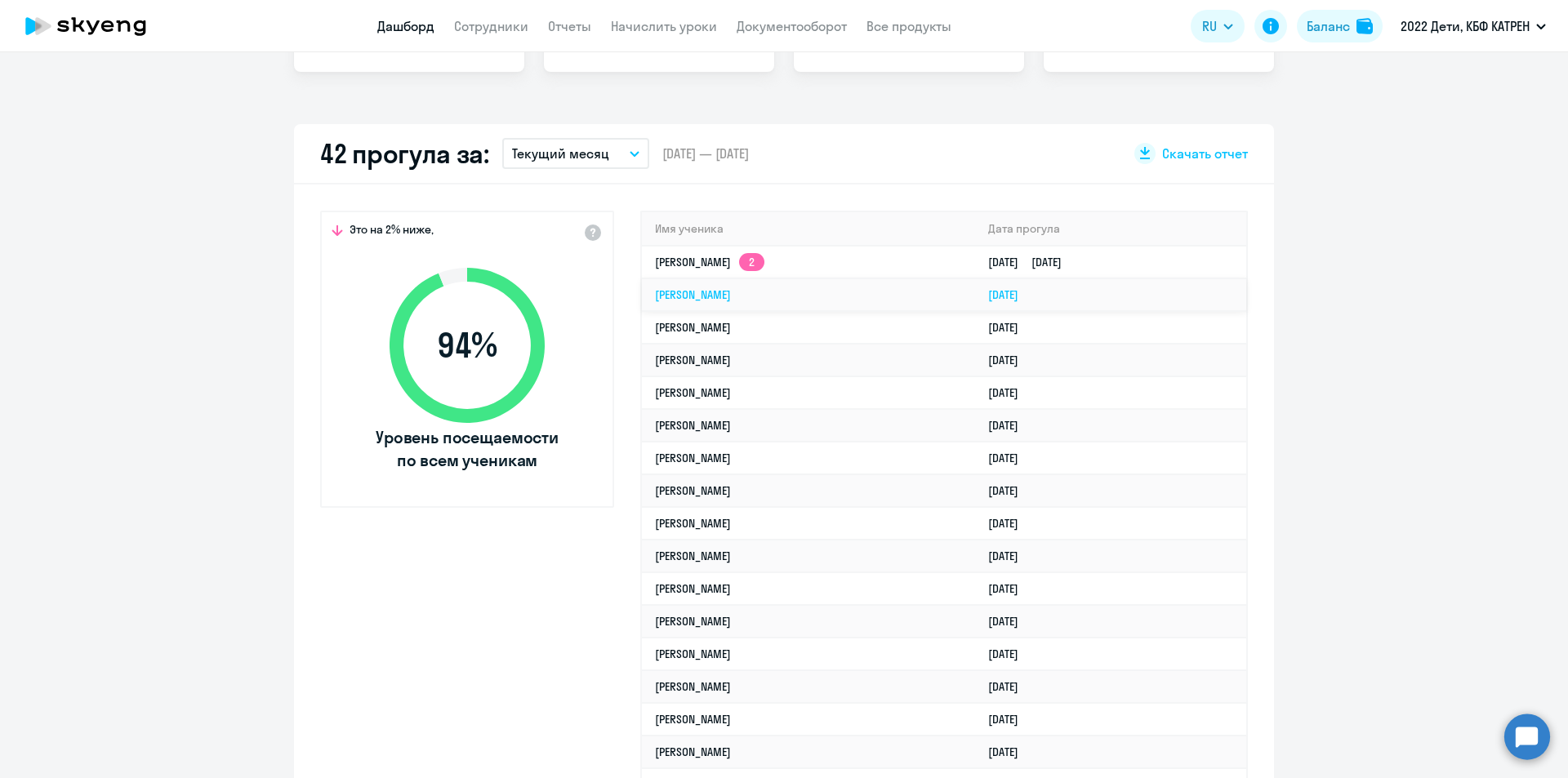
scroll to position [327, 0]
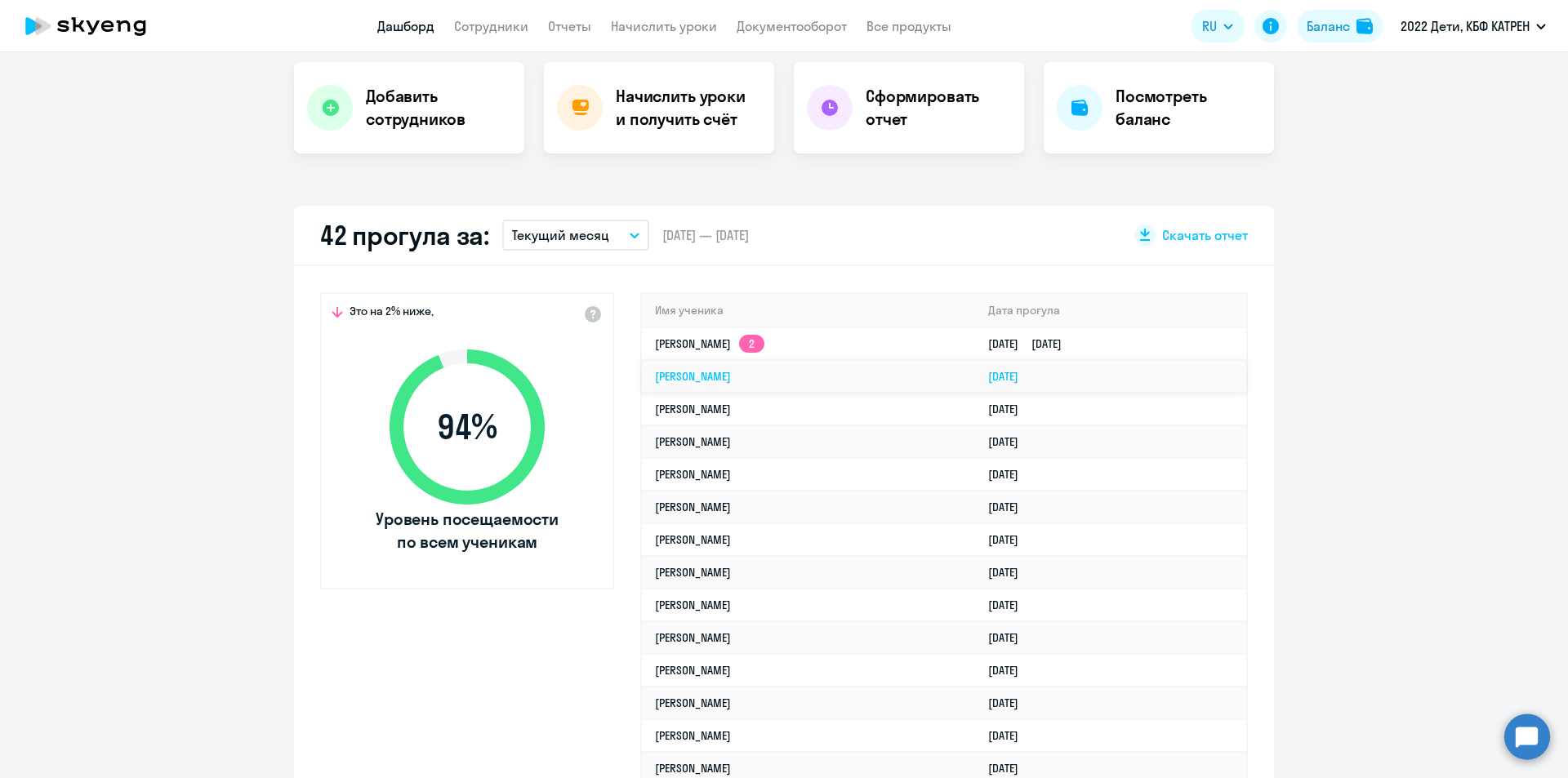
click at [731, 379] on link "[PERSON_NAME]" at bounding box center [692, 376] width 76 height 15
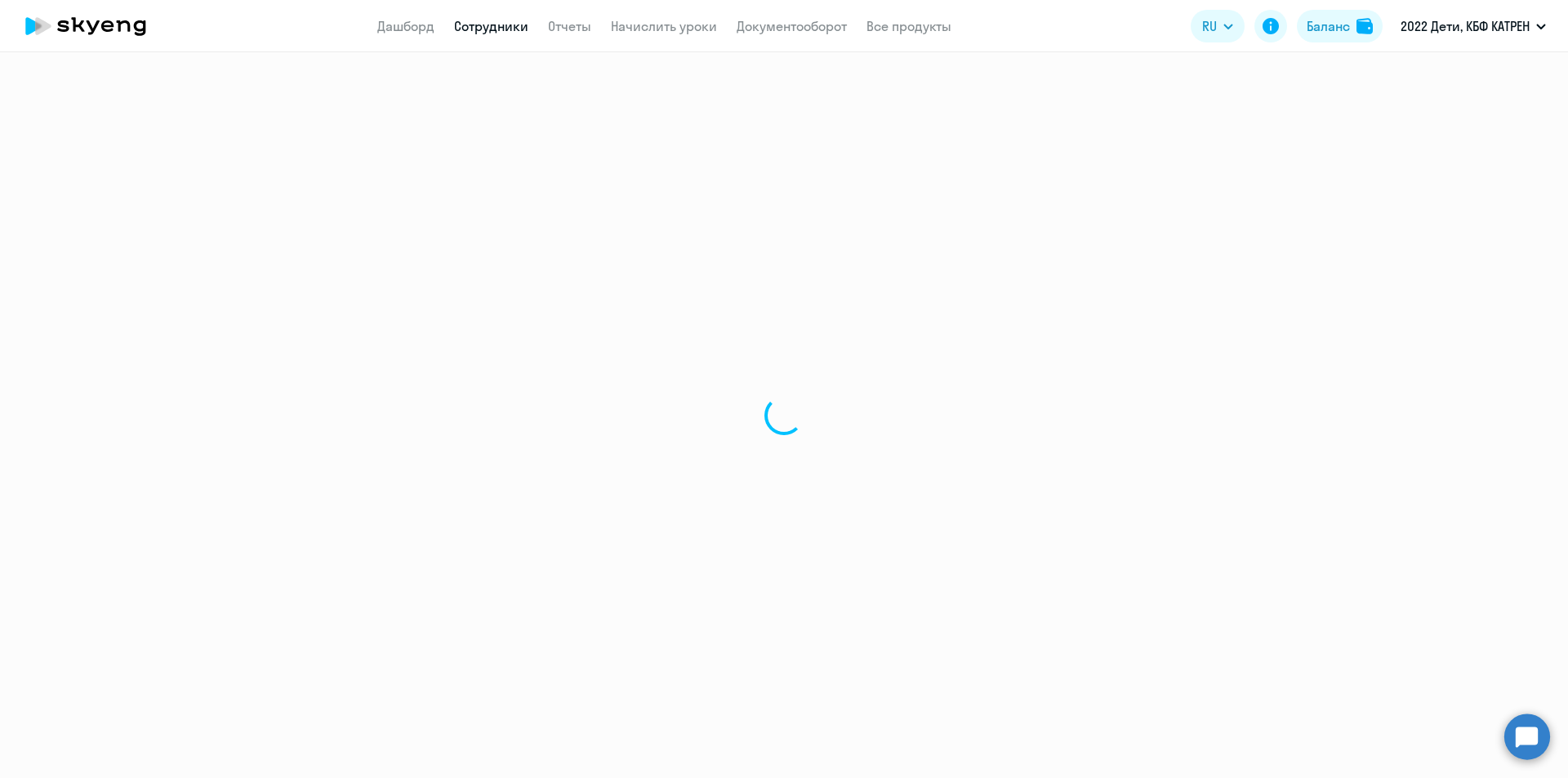
select select "others"
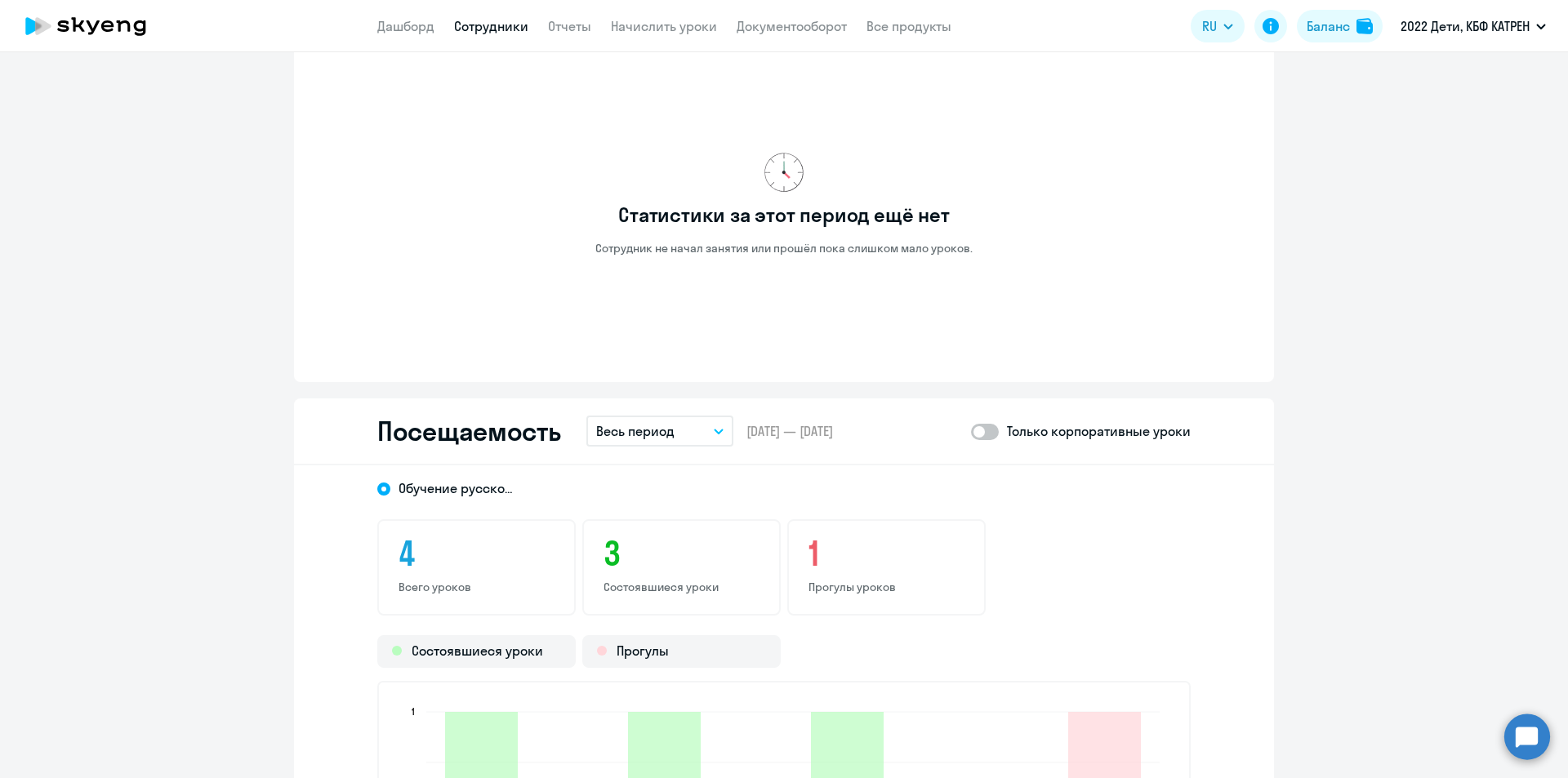
scroll to position [1143, 0]
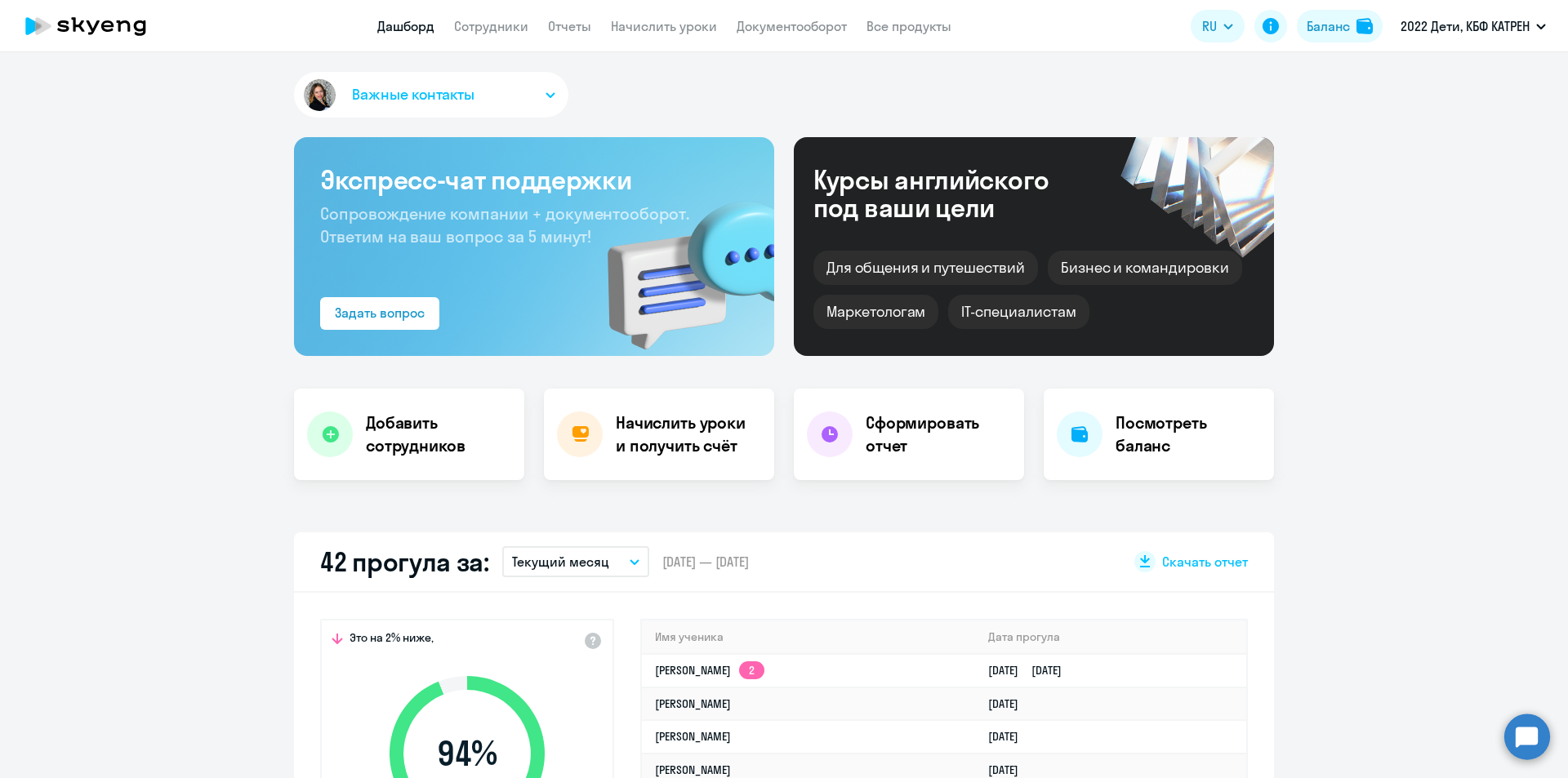
click at [411, 29] on link "Дашборд" at bounding box center [406, 25] width 57 height 16
select select "30"
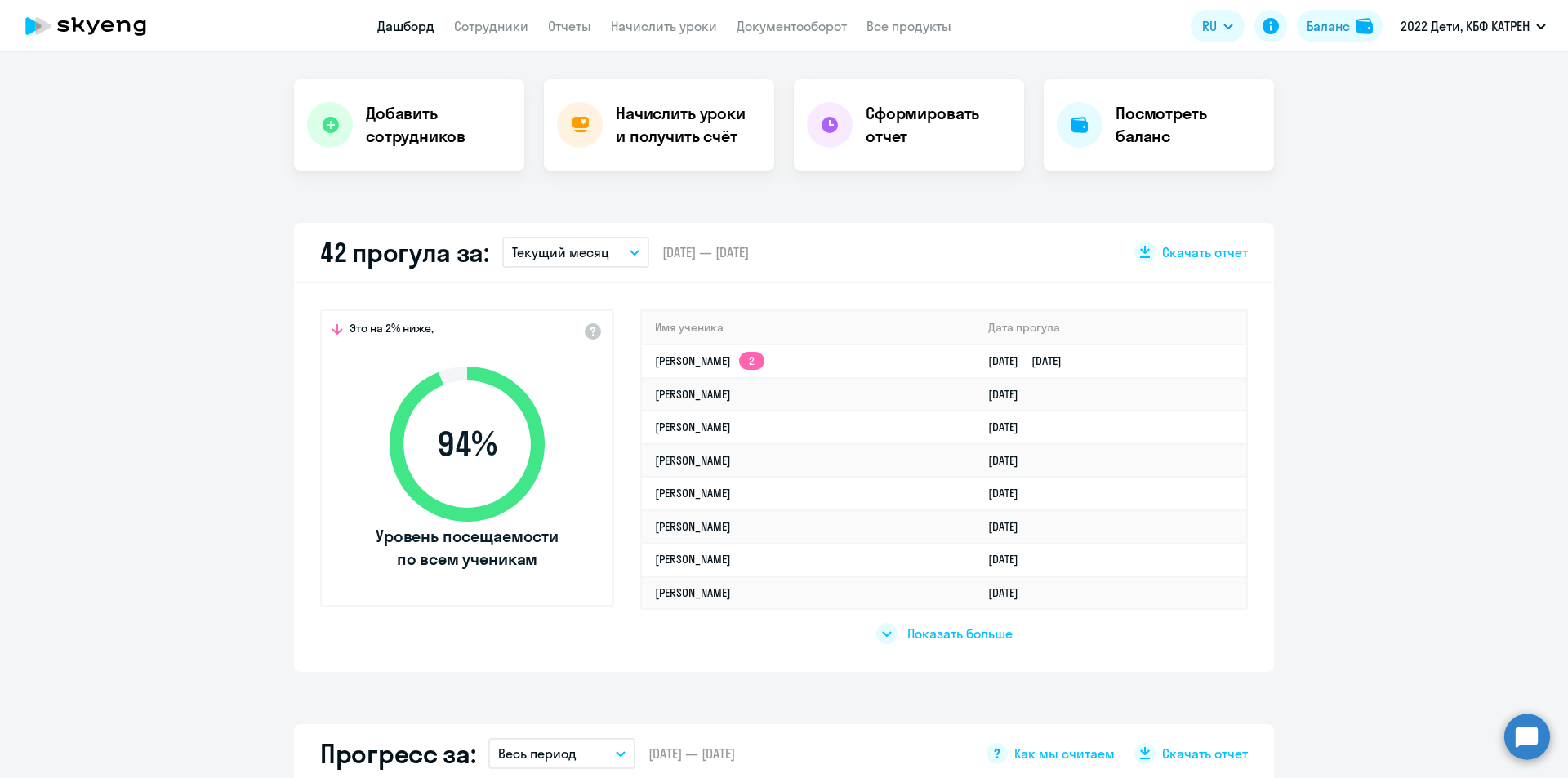
scroll to position [327, 0]
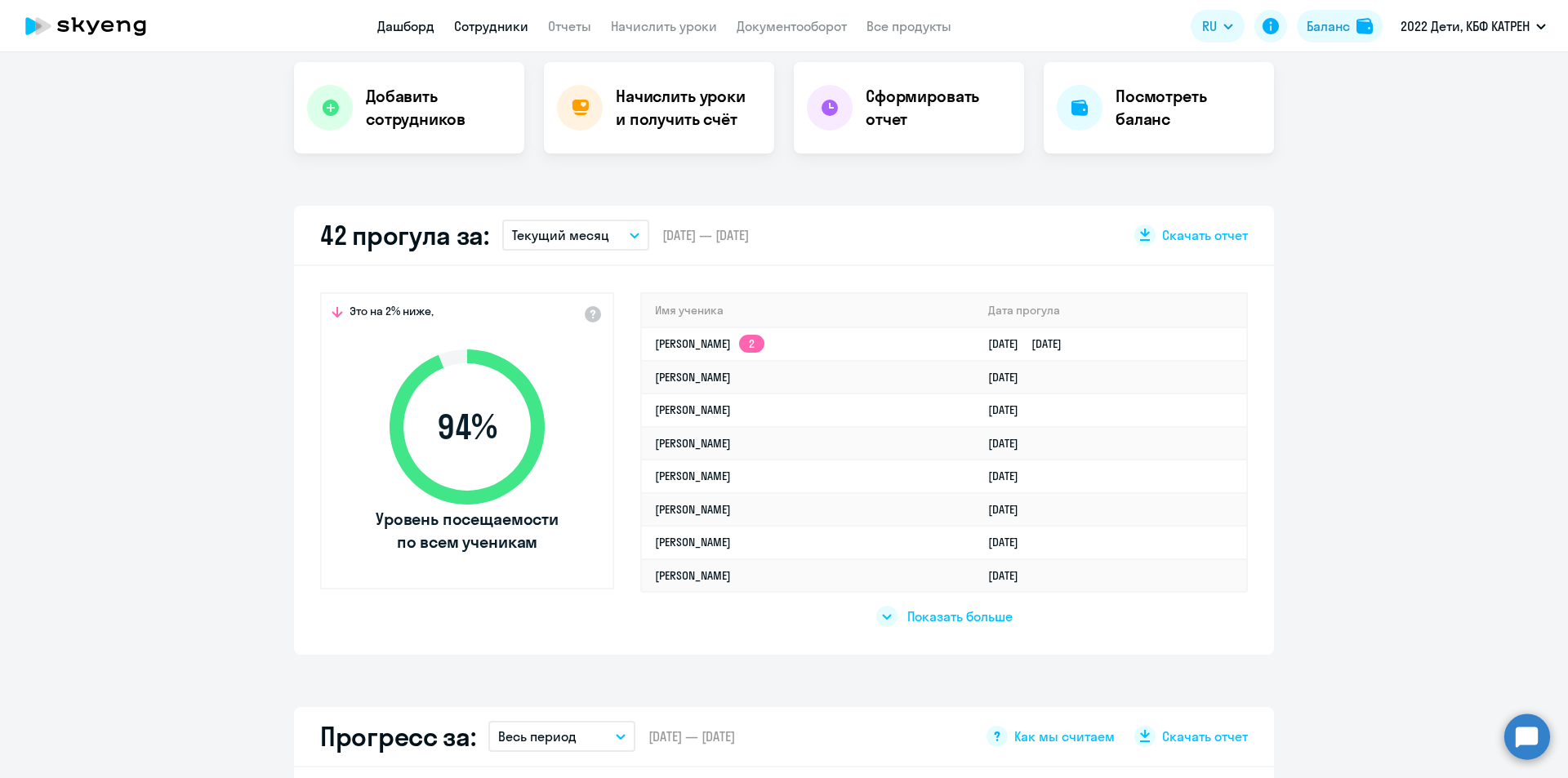
click at [475, 25] on link "Сотрудники" at bounding box center [491, 25] width 74 height 16
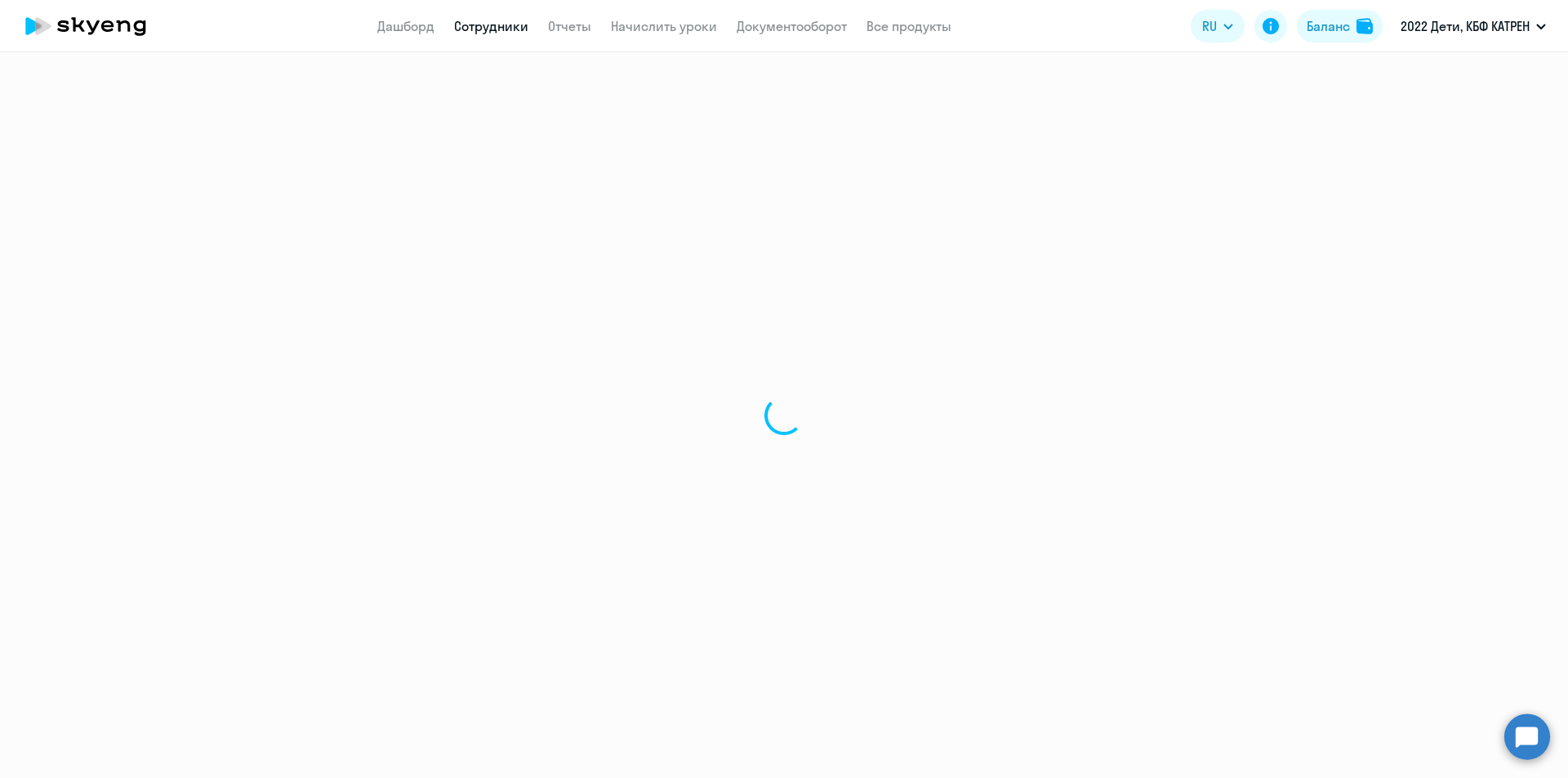
select select "30"
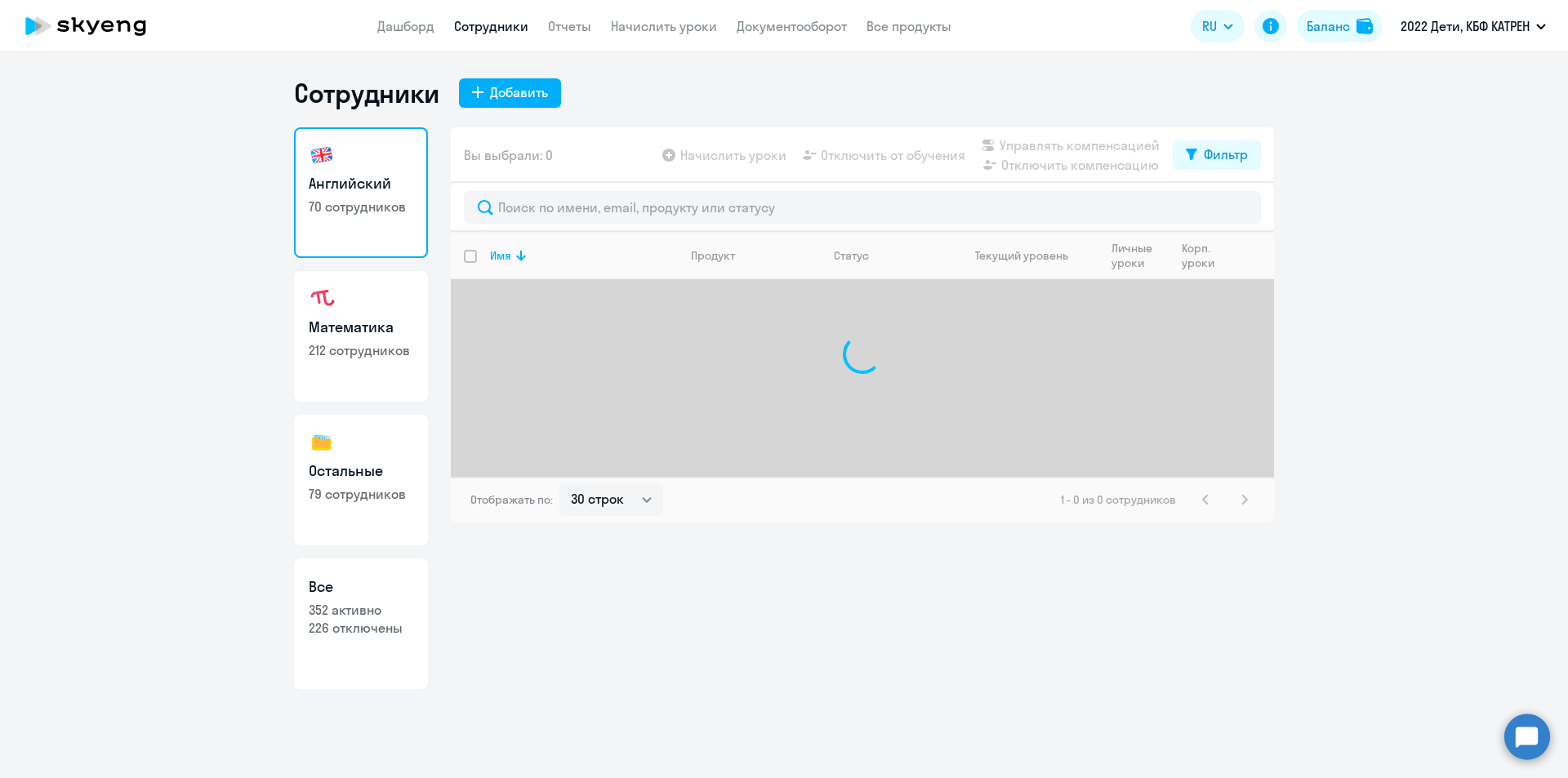
click at [372, 609] on p "352 активно" at bounding box center [362, 609] width 105 height 18
select select "30"
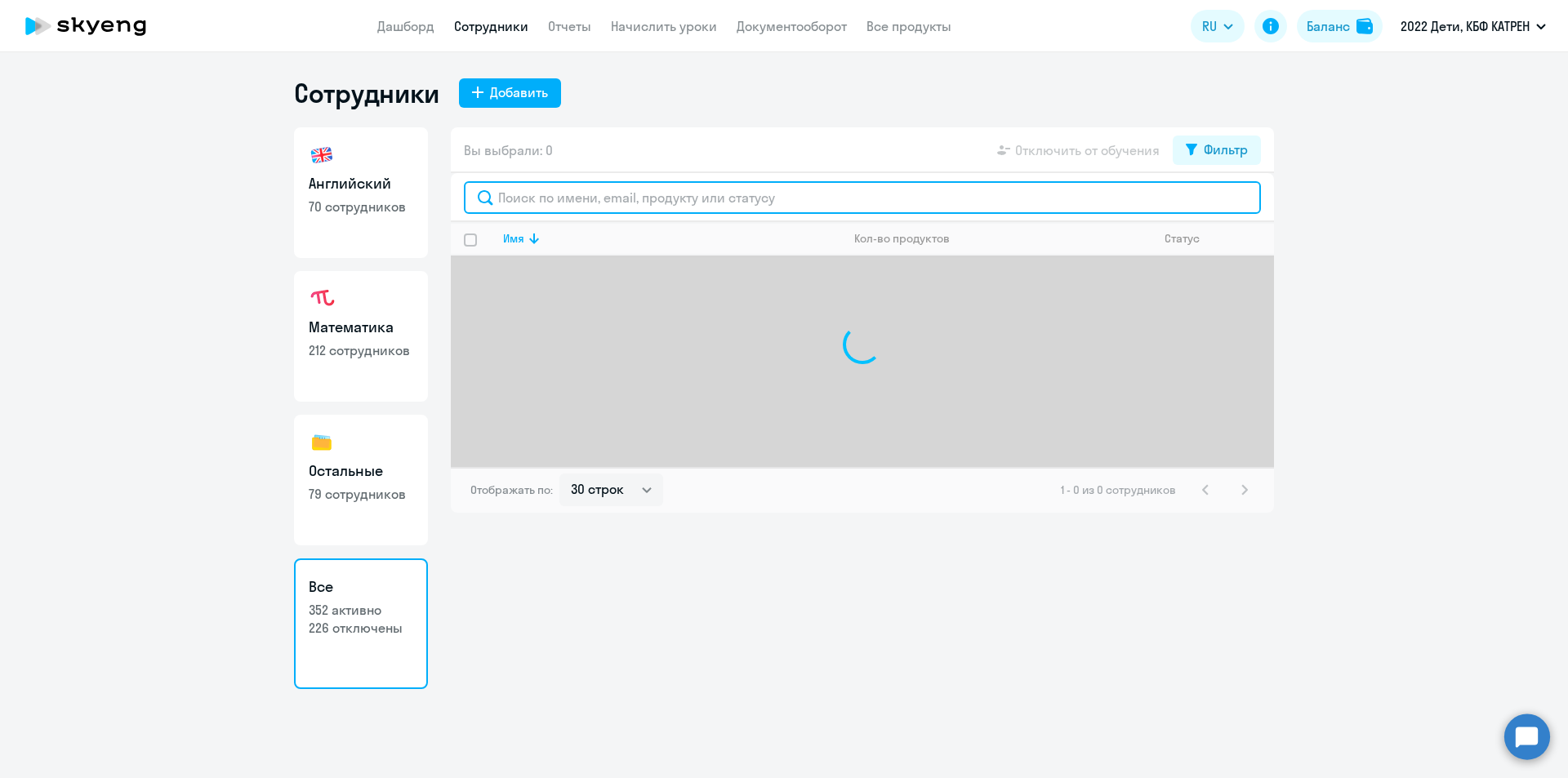
click at [683, 200] on input "text" at bounding box center [862, 198] width 797 height 33
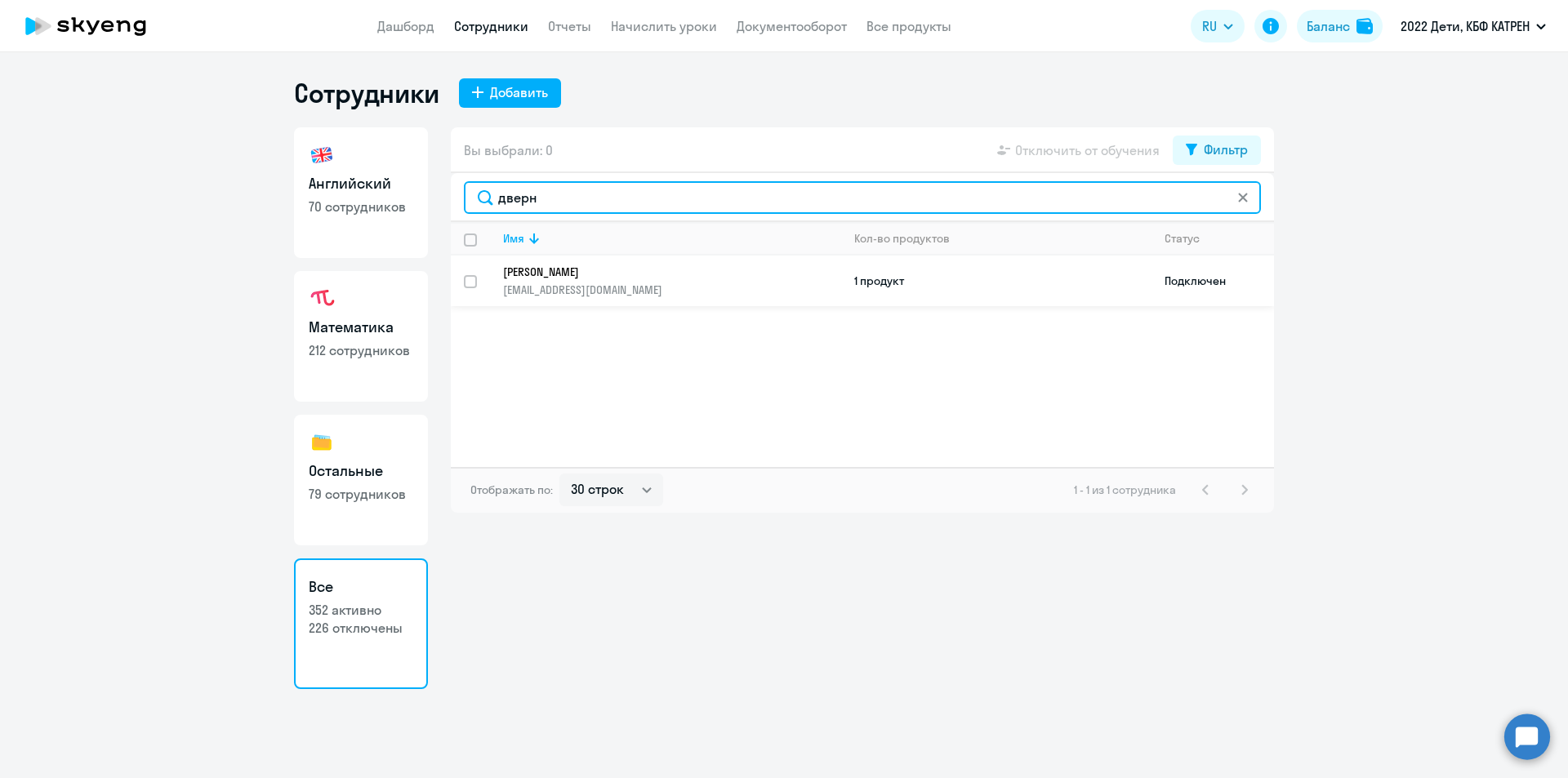
type input "дверн"
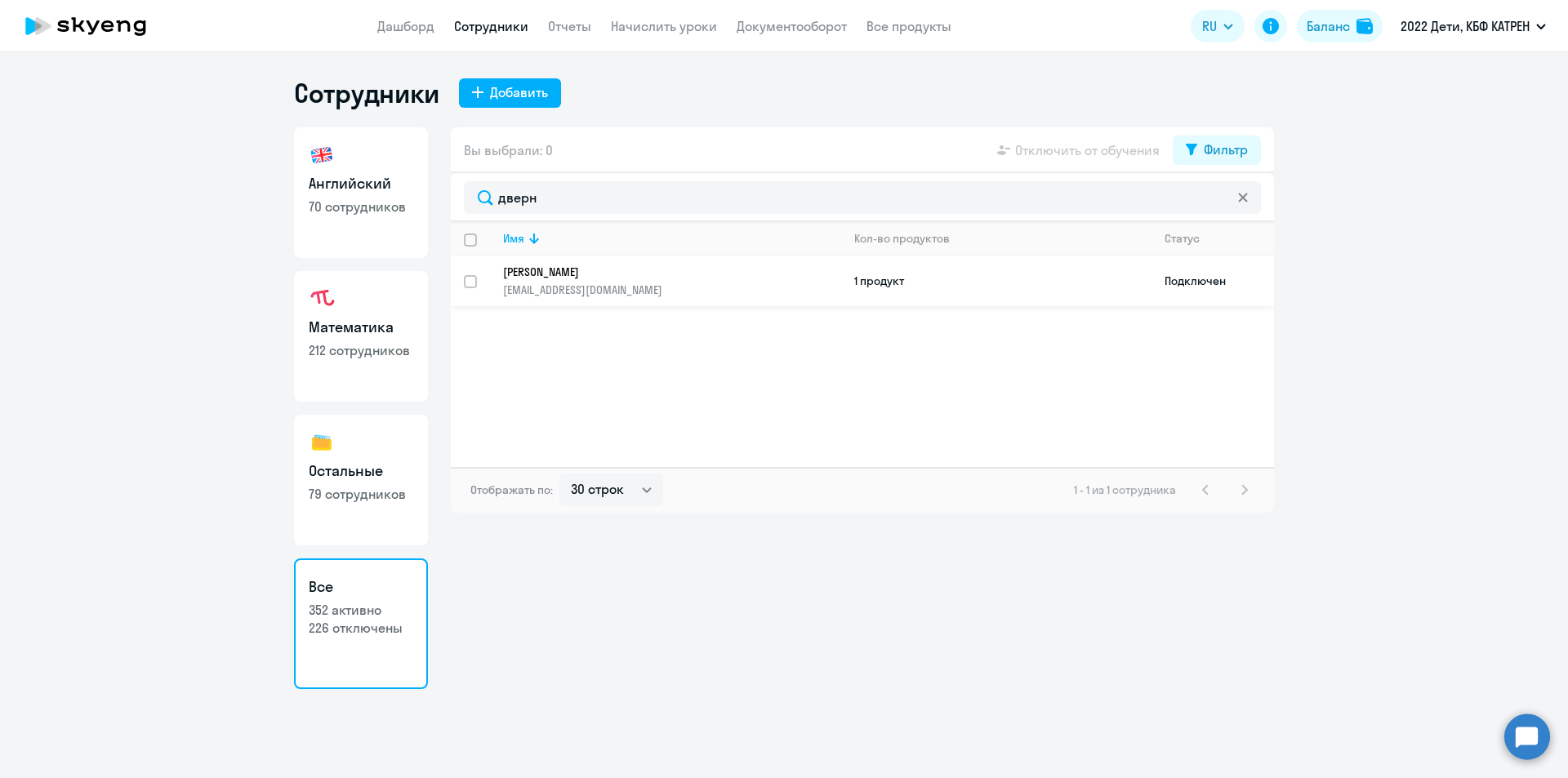
click at [586, 275] on p "[PERSON_NAME]" at bounding box center [660, 272] width 316 height 15
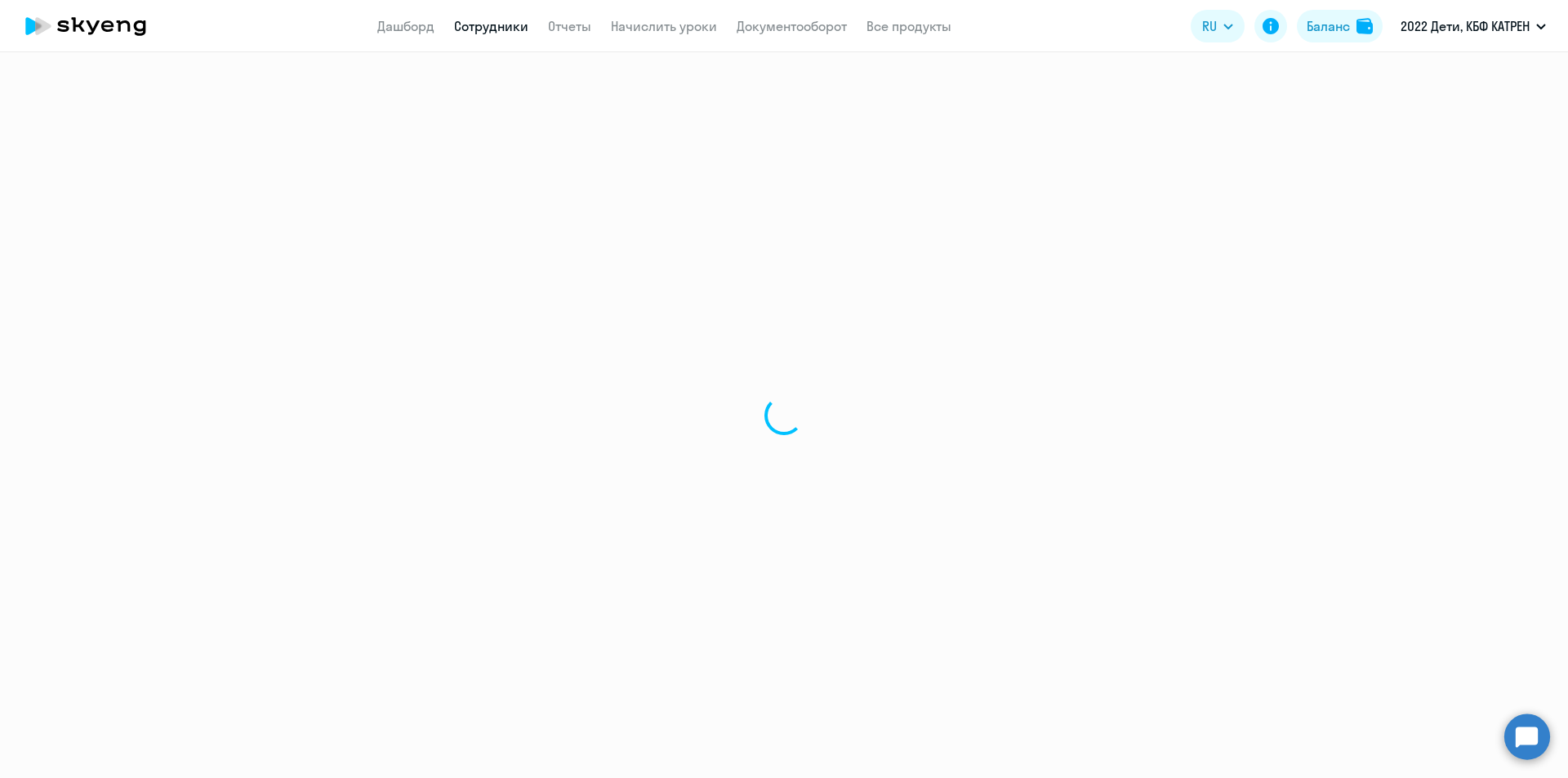
select select "english"
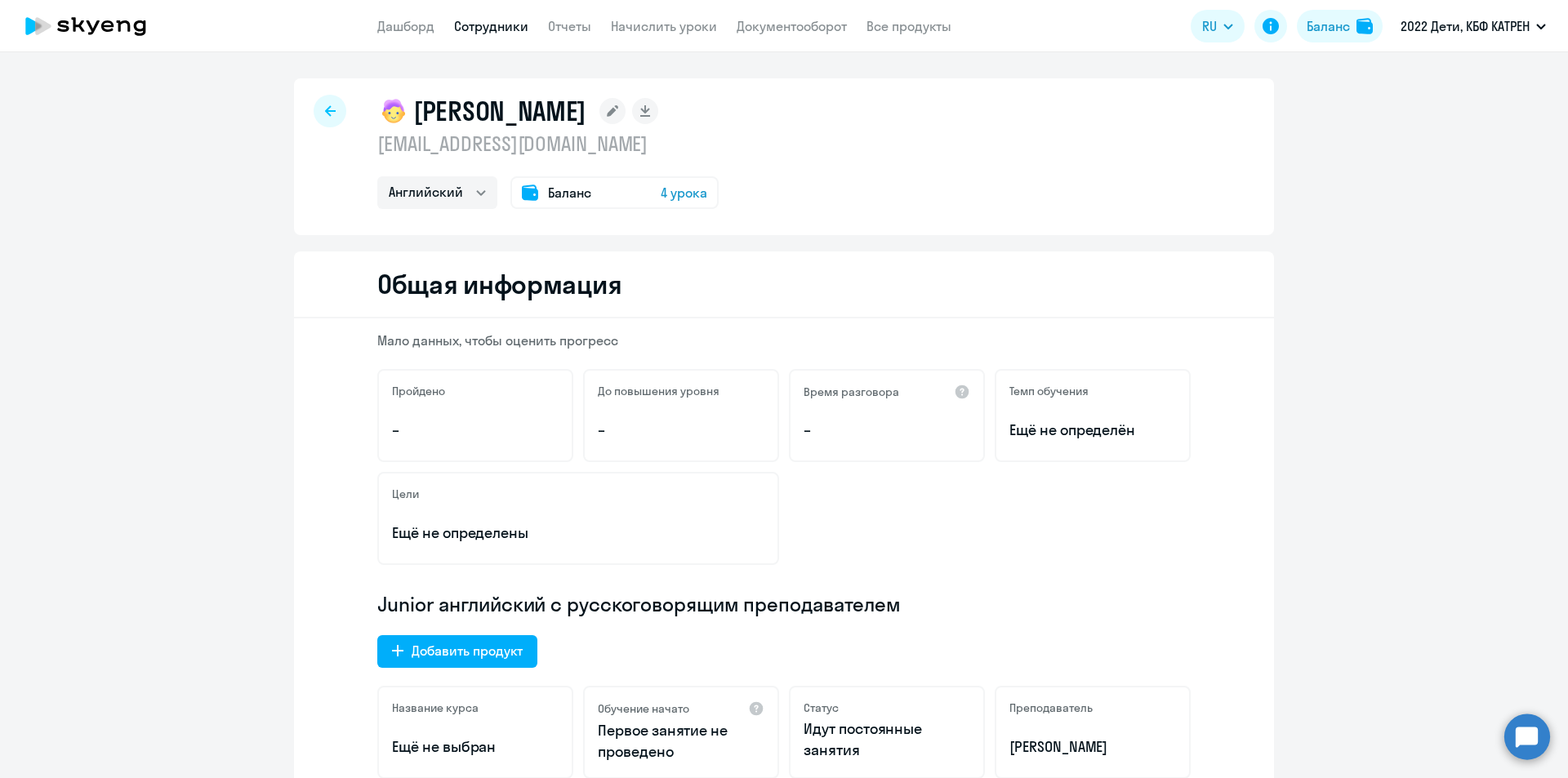
click at [489, 16] on app-header "Дашборд Сотрудники Отчеты Начислить уроки Документооборот Все продукты Дашборд …" at bounding box center [784, 26] width 1568 height 52
click at [497, 30] on link "Сотрудники" at bounding box center [491, 25] width 74 height 16
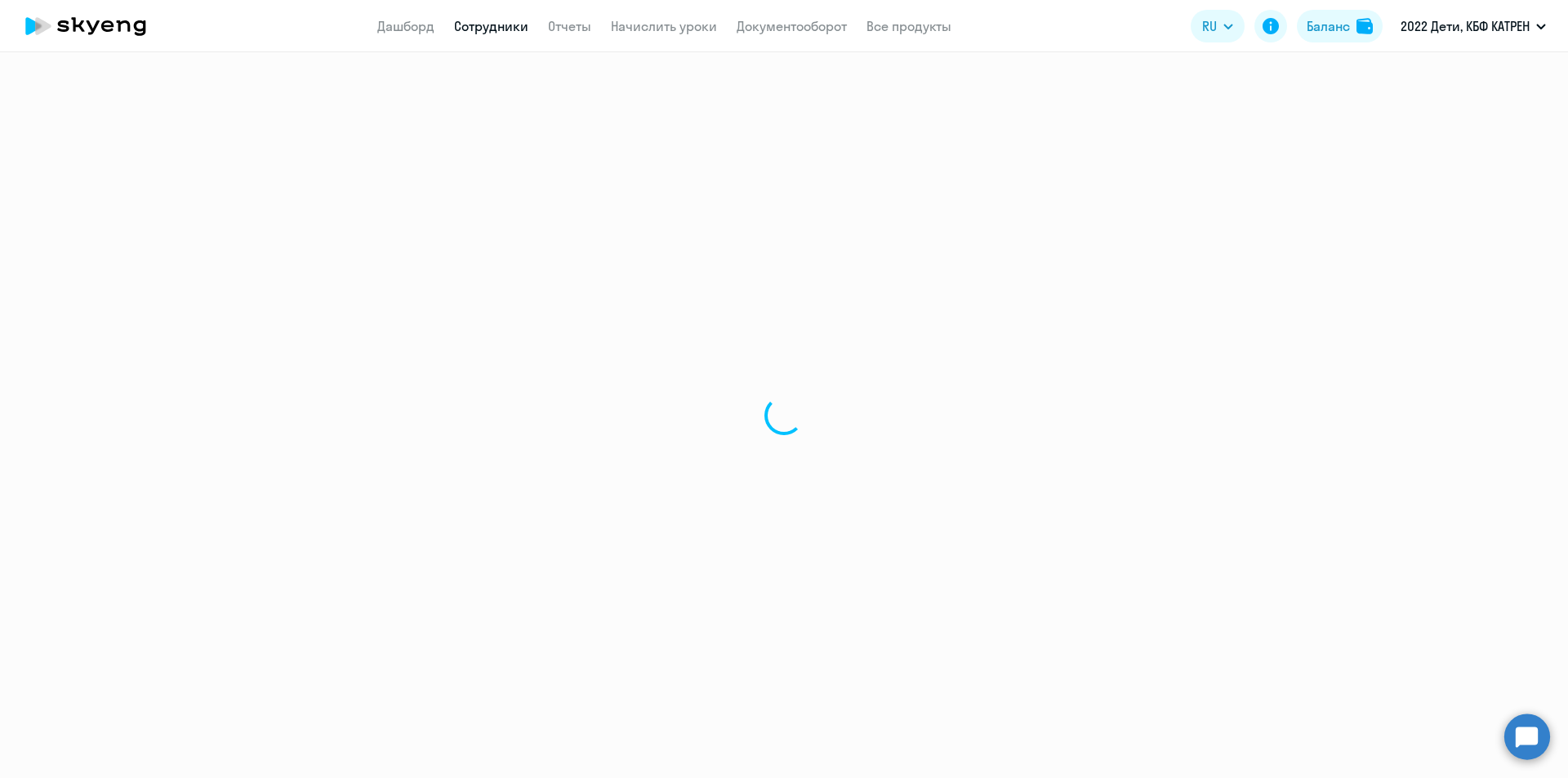
select select "30"
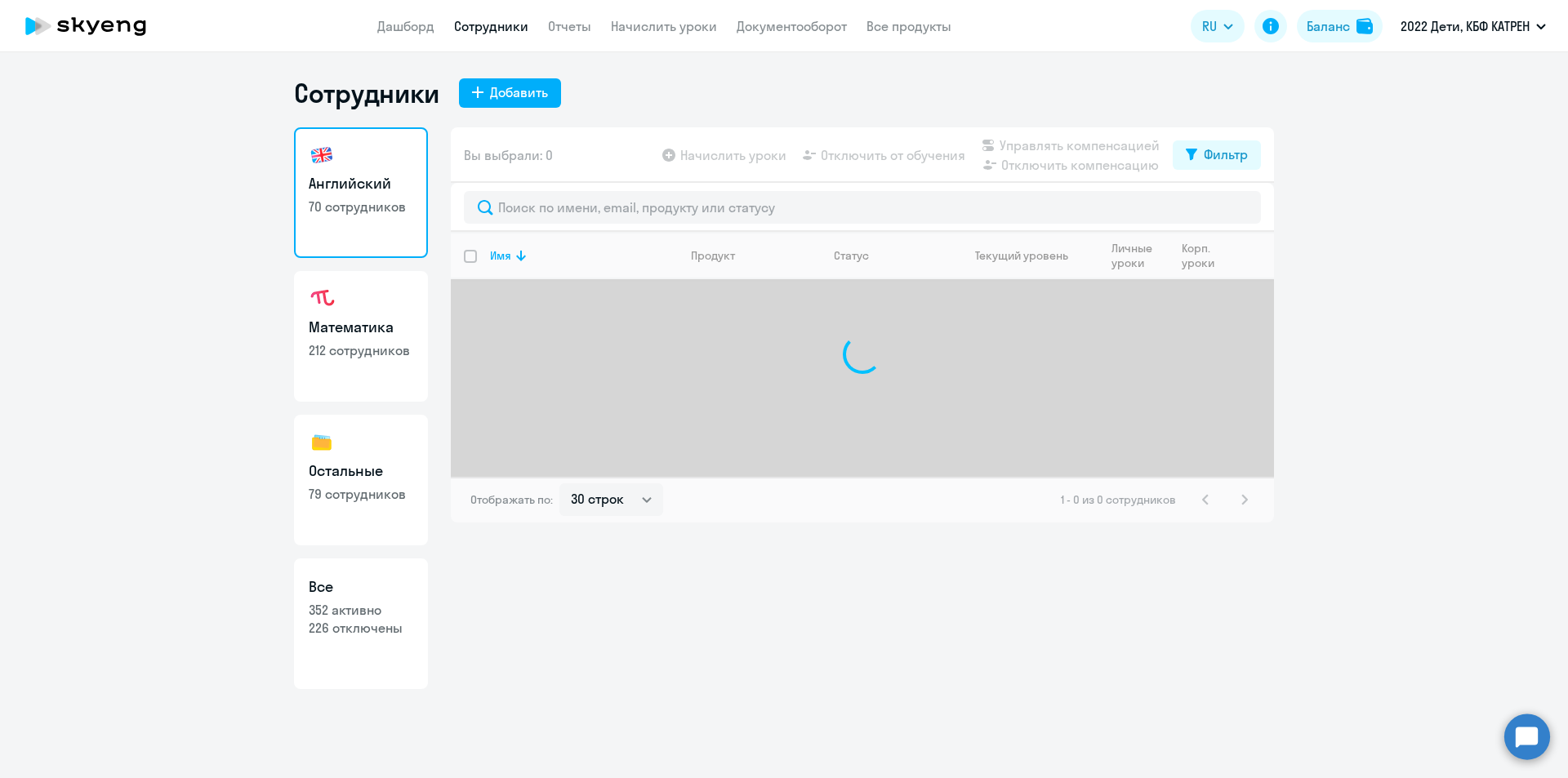
click at [359, 609] on p "352 активно" at bounding box center [362, 609] width 105 height 18
select select "30"
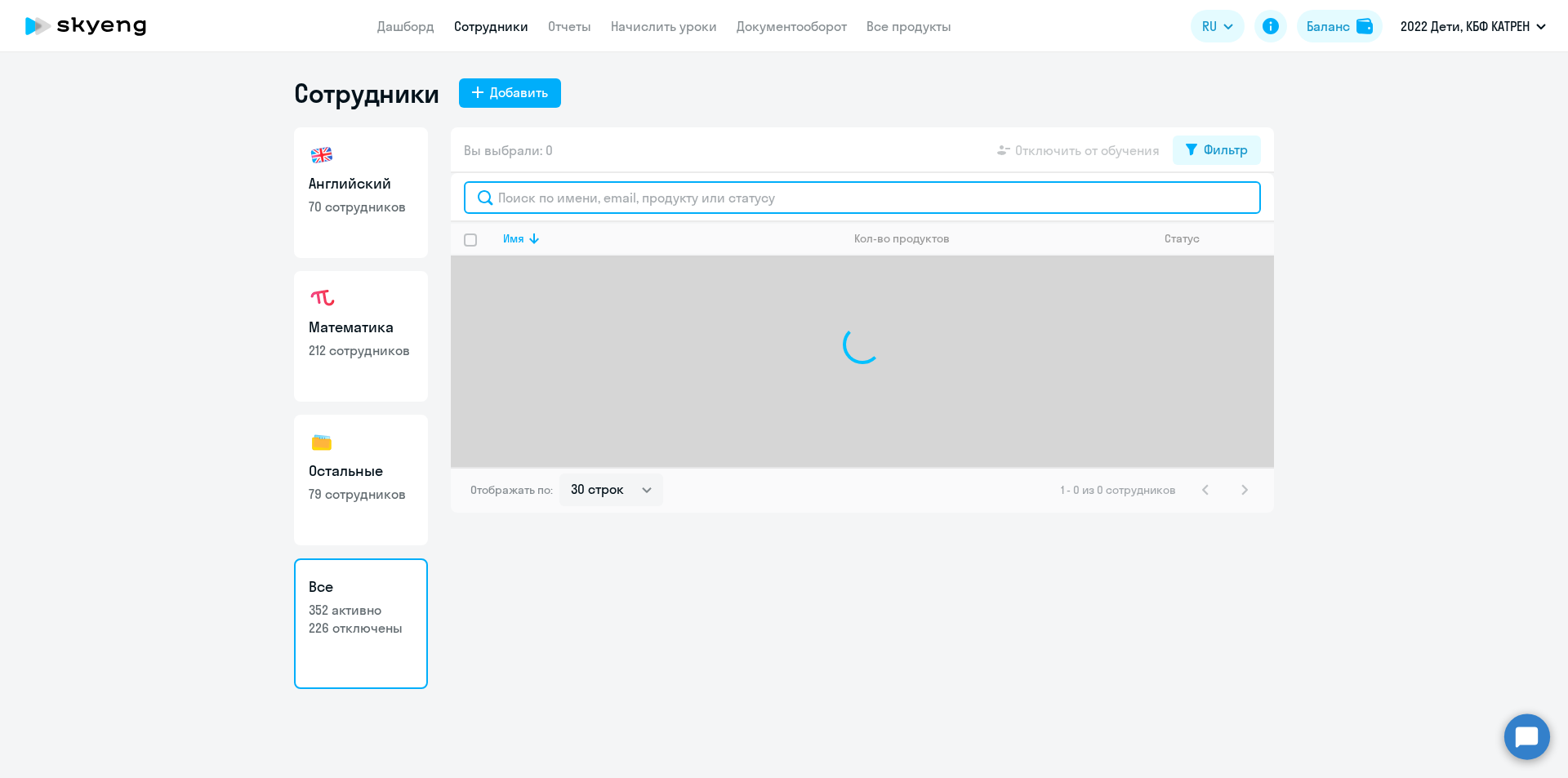
click at [625, 202] on input "text" at bounding box center [862, 198] width 797 height 33
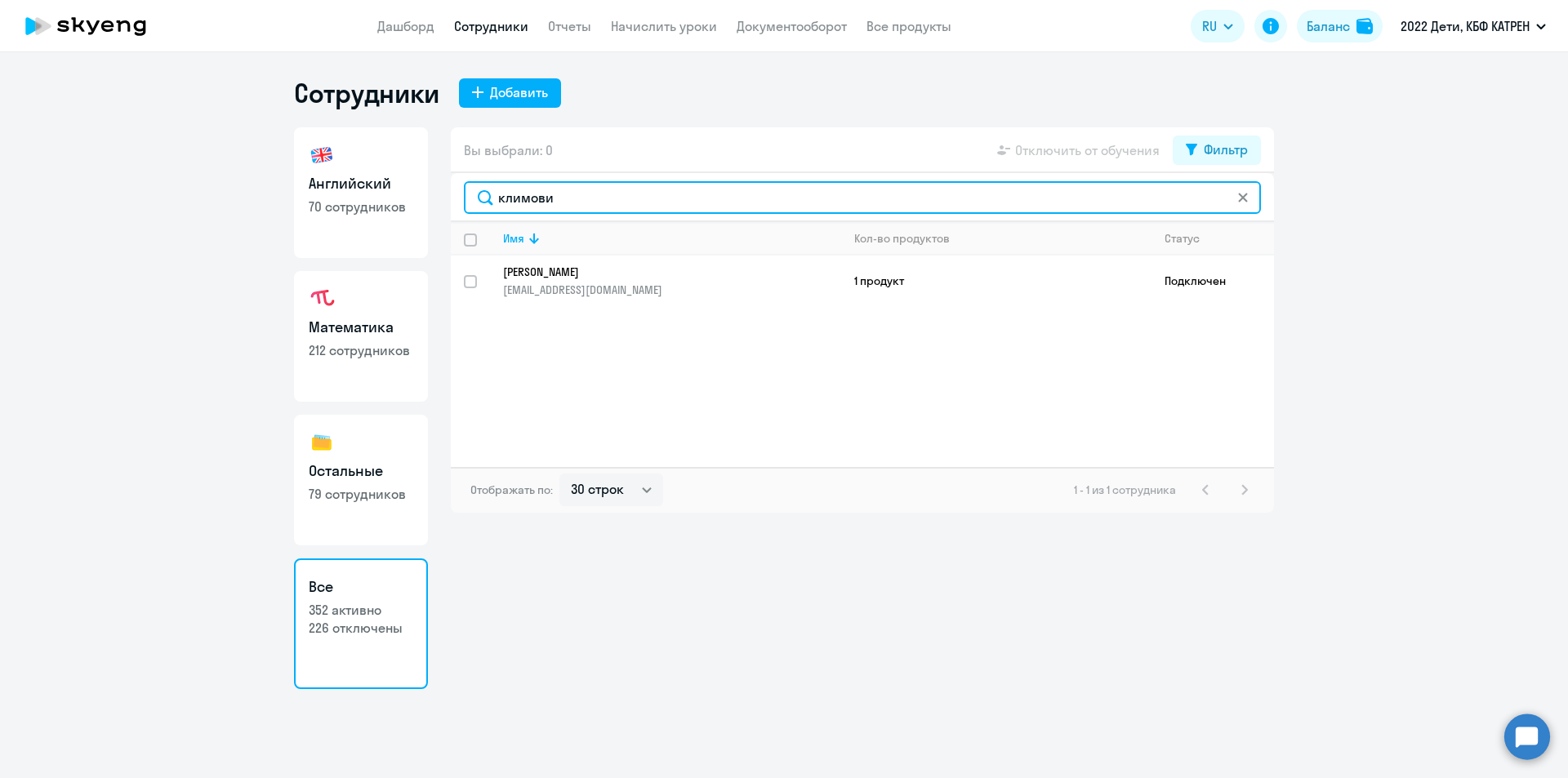
type input "климови"
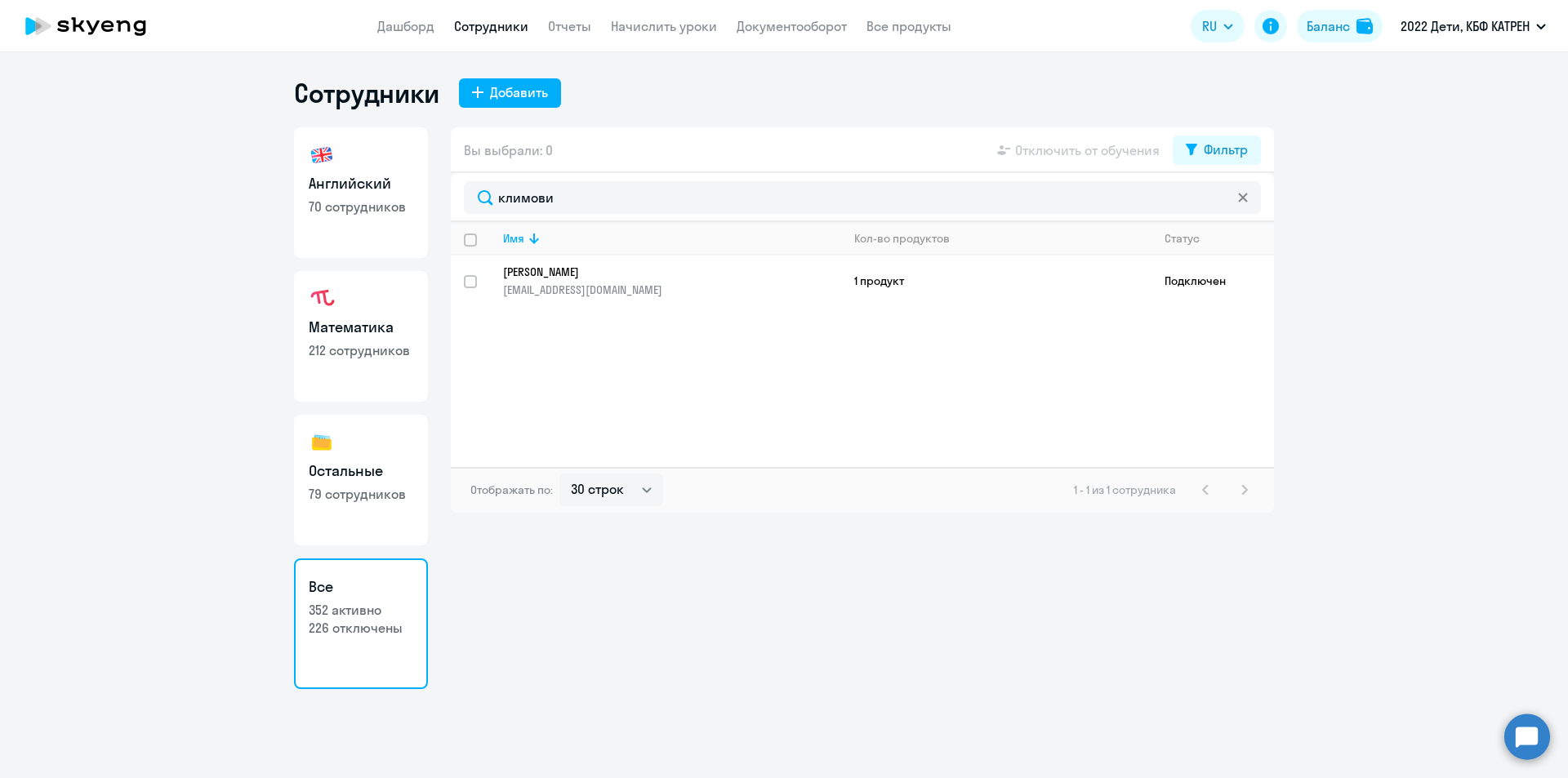
click at [598, 272] on p "[PERSON_NAME]" at bounding box center [660, 272] width 316 height 15
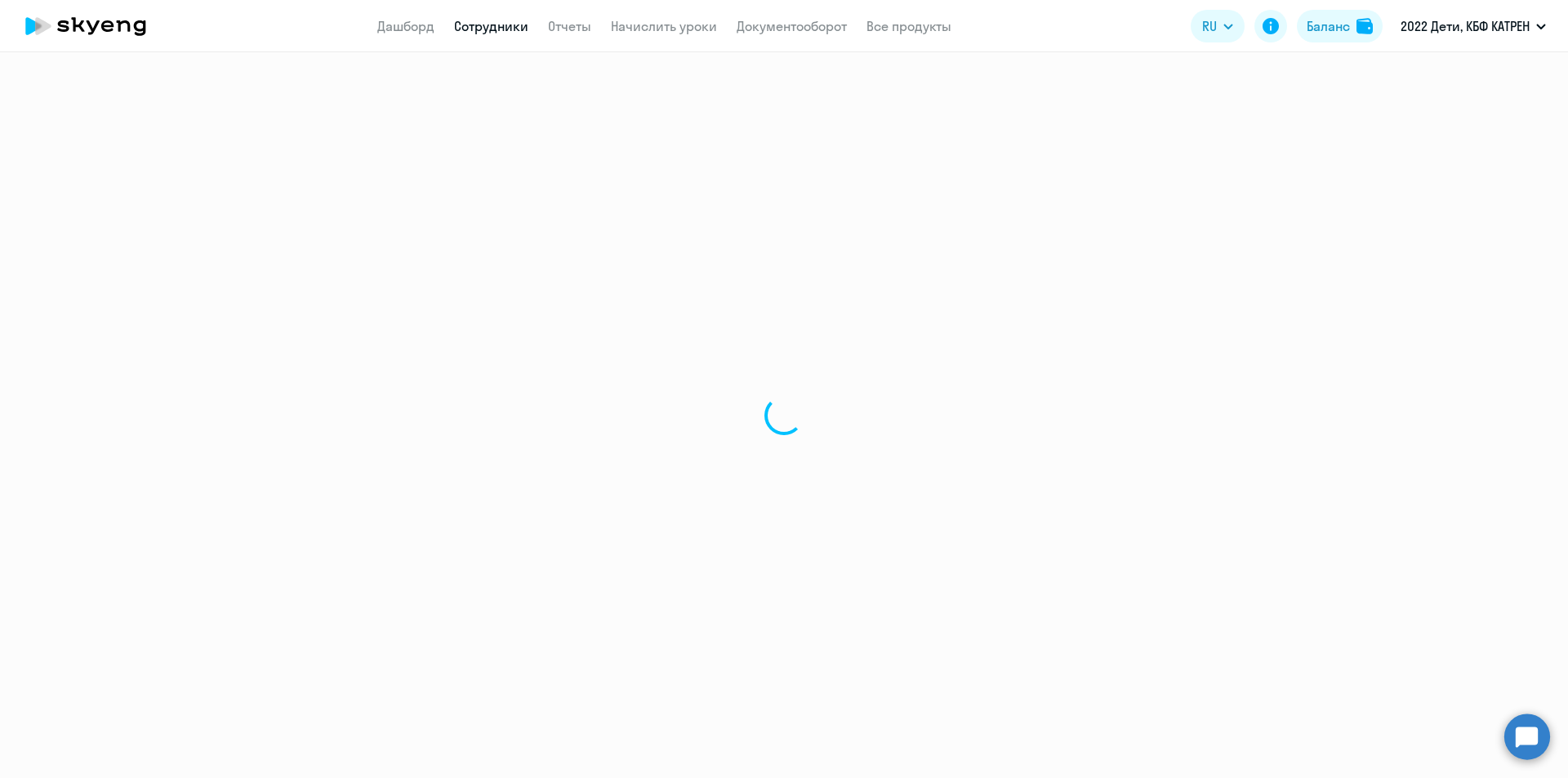
select select "others"
